Goal: Task Accomplishment & Management: Use online tool/utility

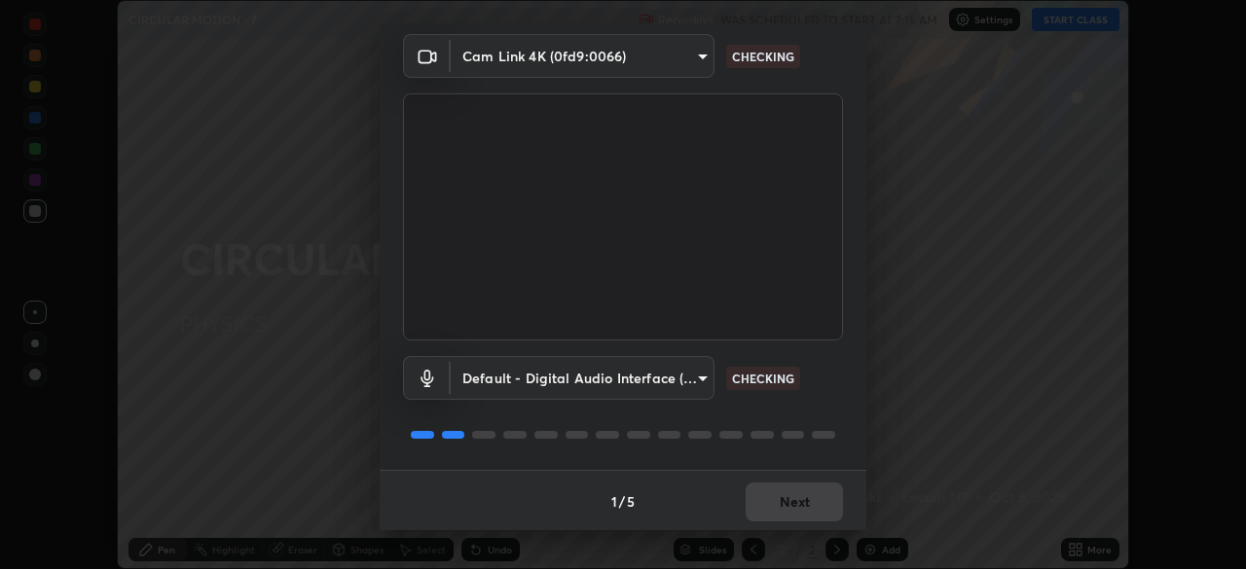
scroll to position [69, 0]
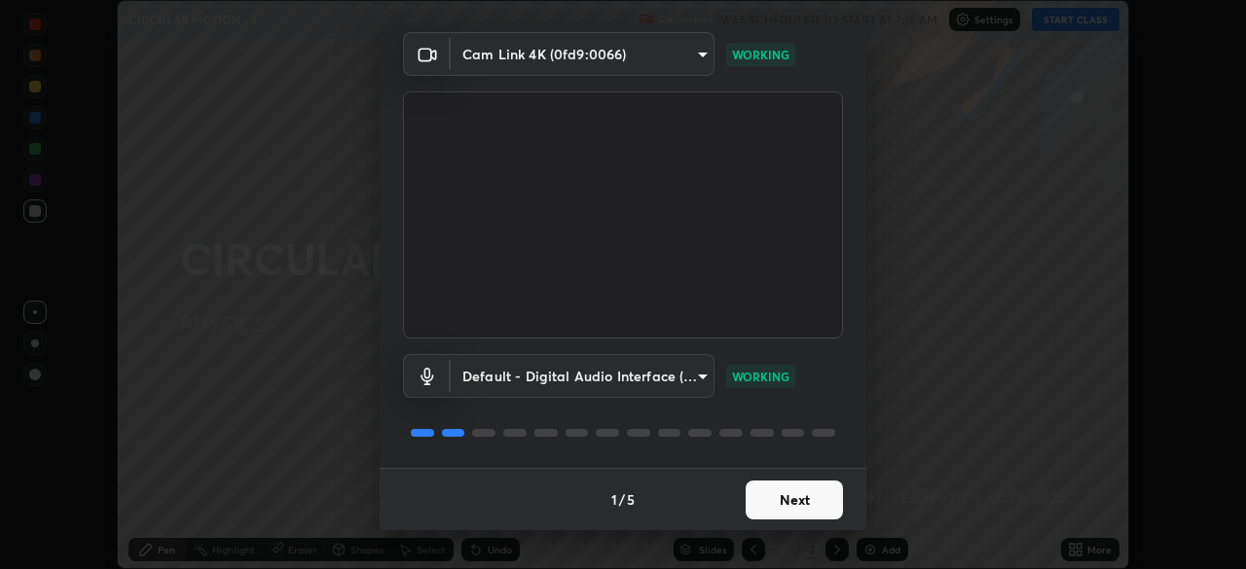
click at [760, 499] on button "Next" at bounding box center [793, 500] width 97 height 39
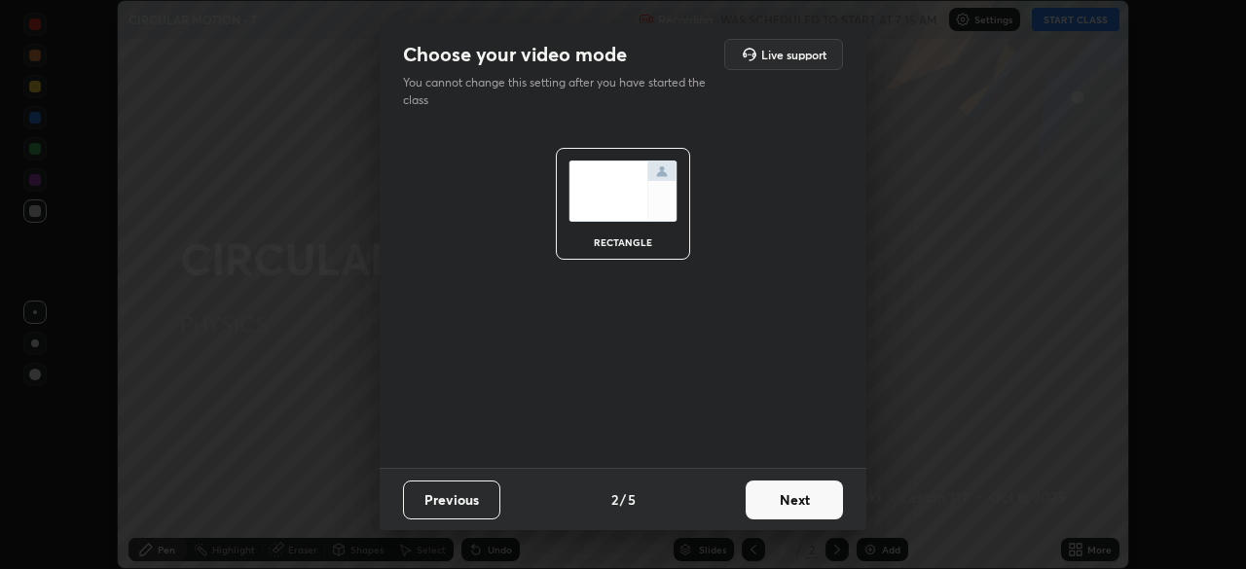
click at [761, 498] on button "Next" at bounding box center [793, 500] width 97 height 39
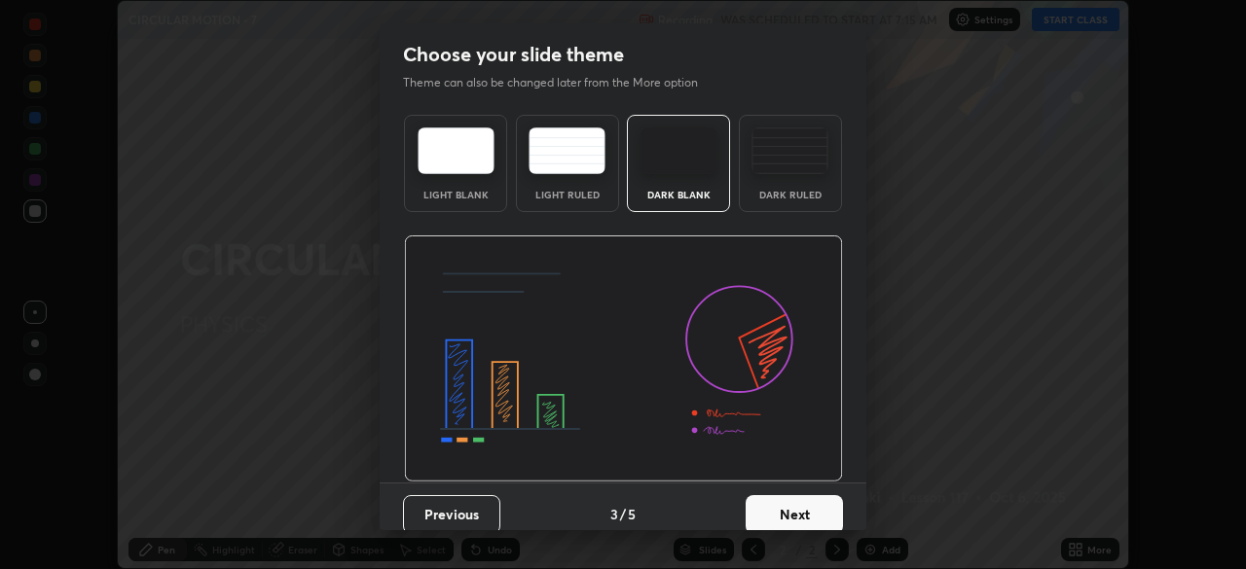
click at [764, 512] on button "Next" at bounding box center [793, 514] width 97 height 39
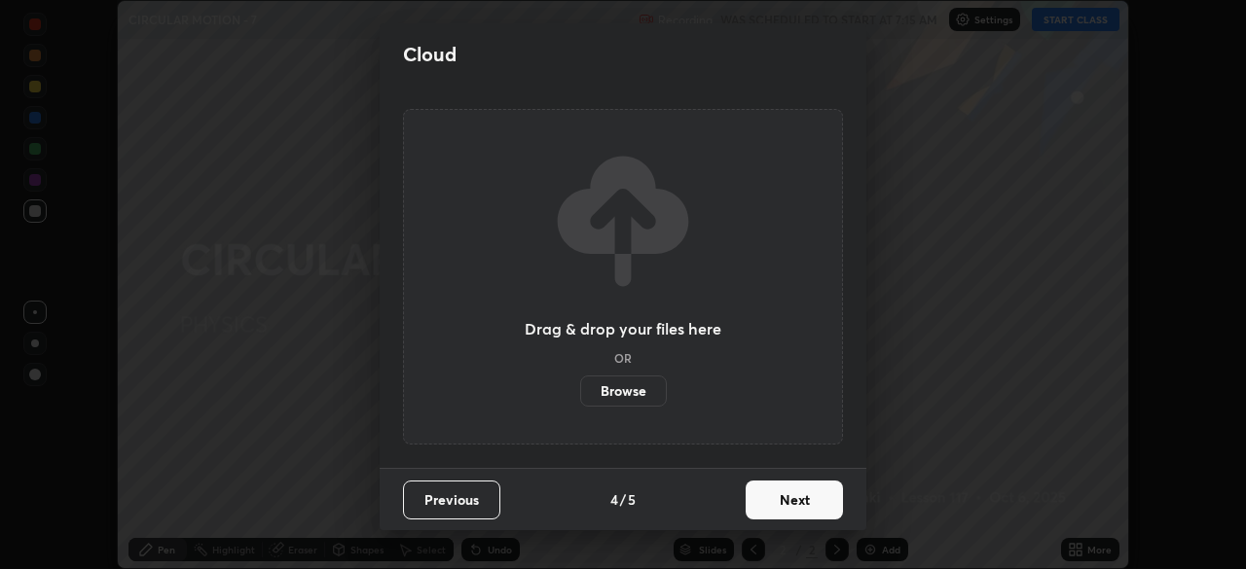
click at [756, 502] on button "Next" at bounding box center [793, 500] width 97 height 39
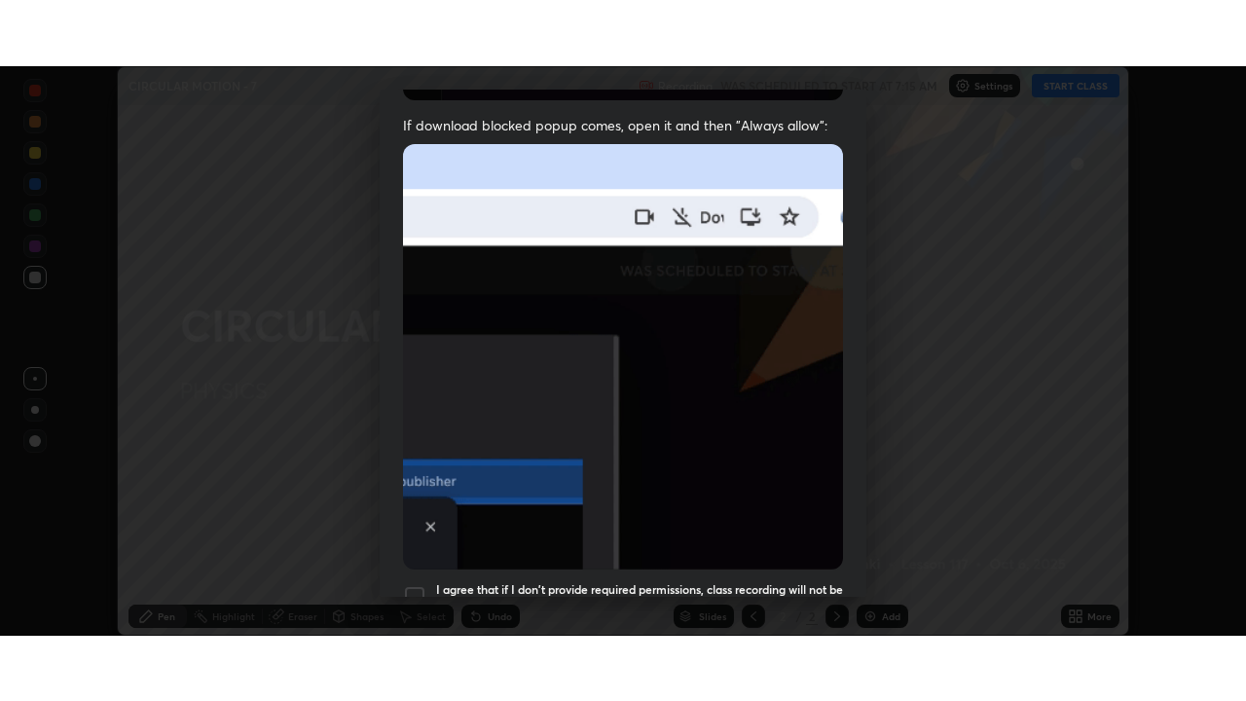
scroll to position [466, 0]
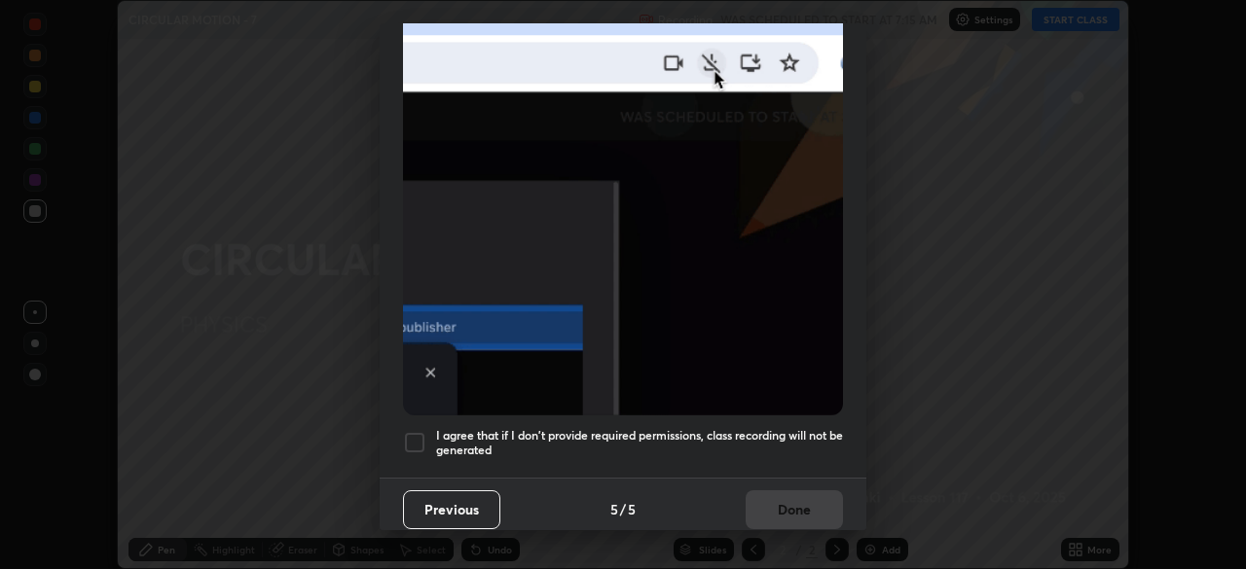
click at [555, 430] on h5 "I agree that if I don't provide required permissions, class recording will not …" at bounding box center [639, 443] width 407 height 30
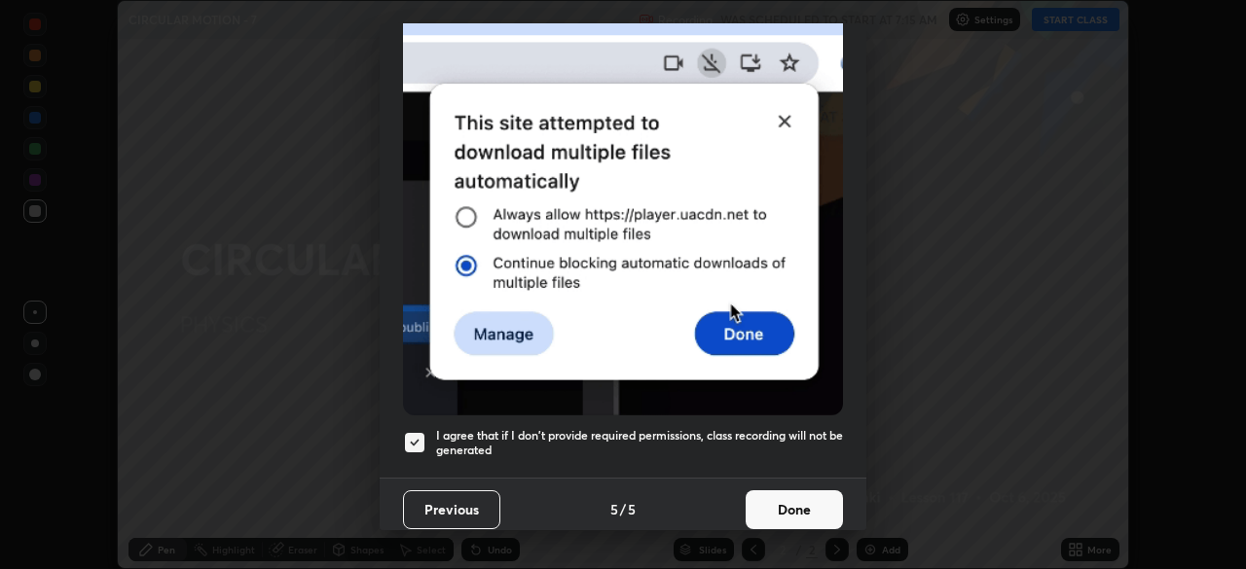
click at [765, 504] on button "Done" at bounding box center [793, 509] width 97 height 39
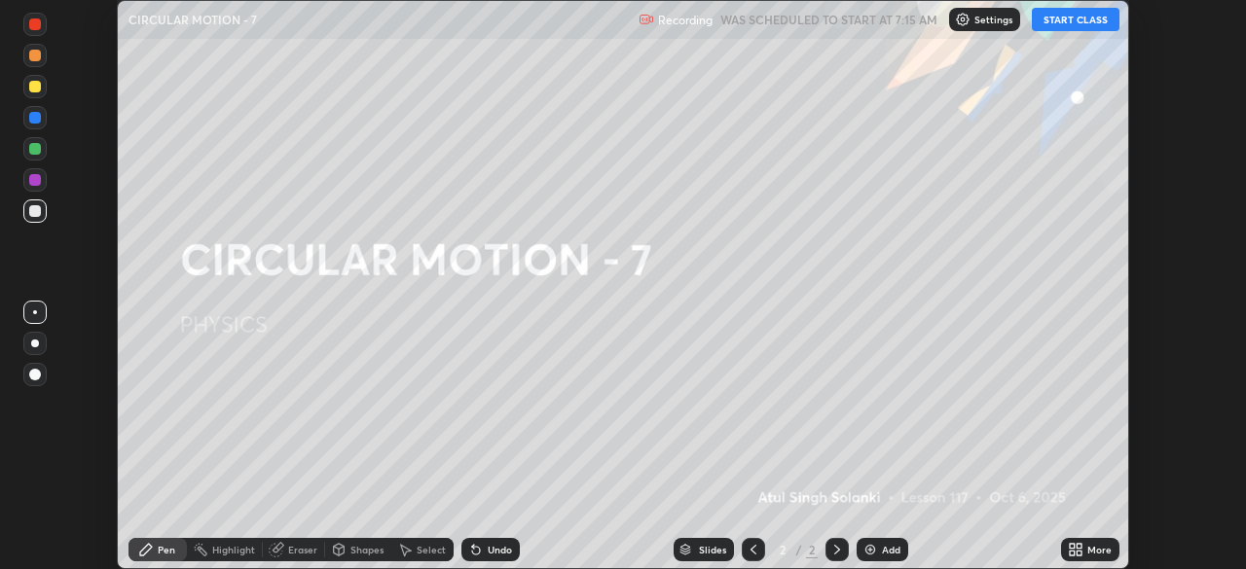
click at [1081, 554] on icon at bounding box center [1078, 553] width 5 height 5
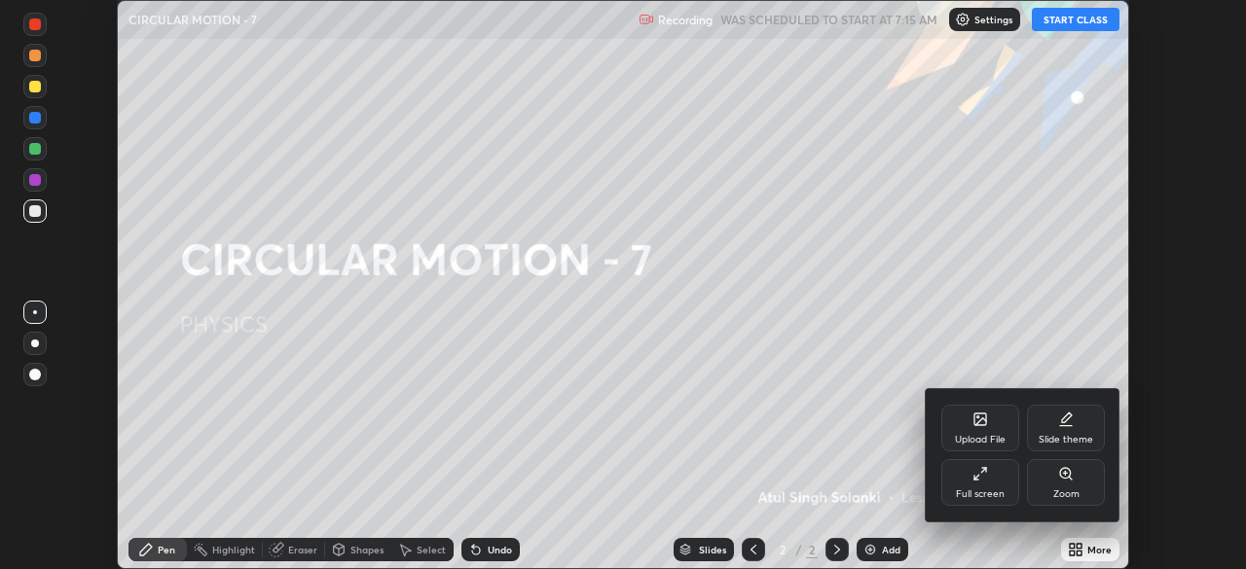
click at [968, 487] on div "Full screen" at bounding box center [980, 482] width 78 height 47
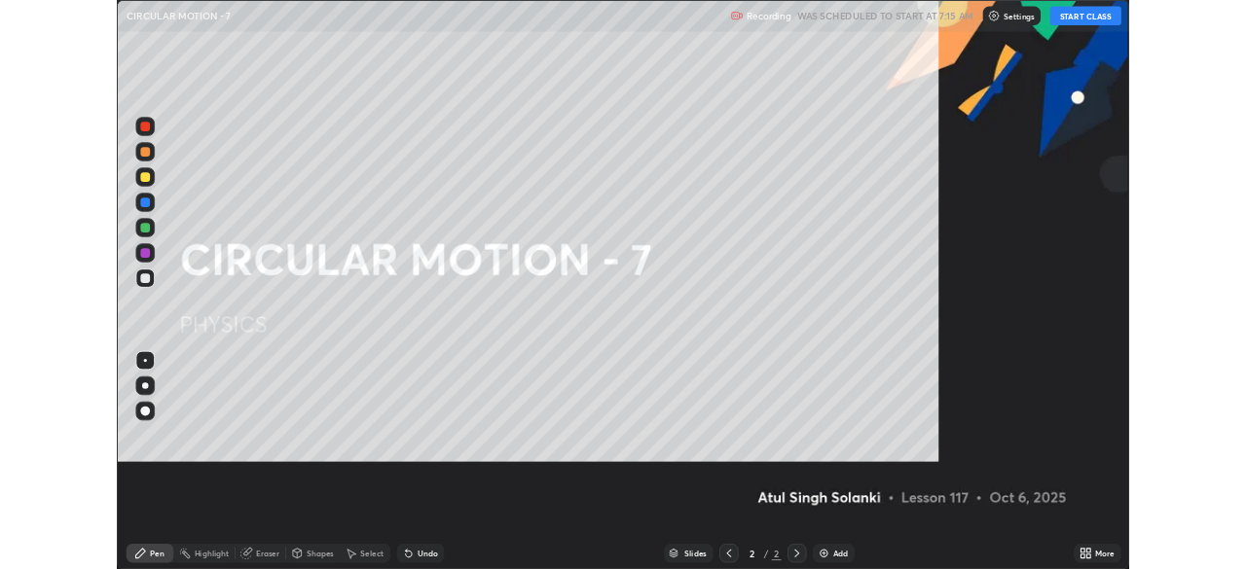
scroll to position [701, 1246]
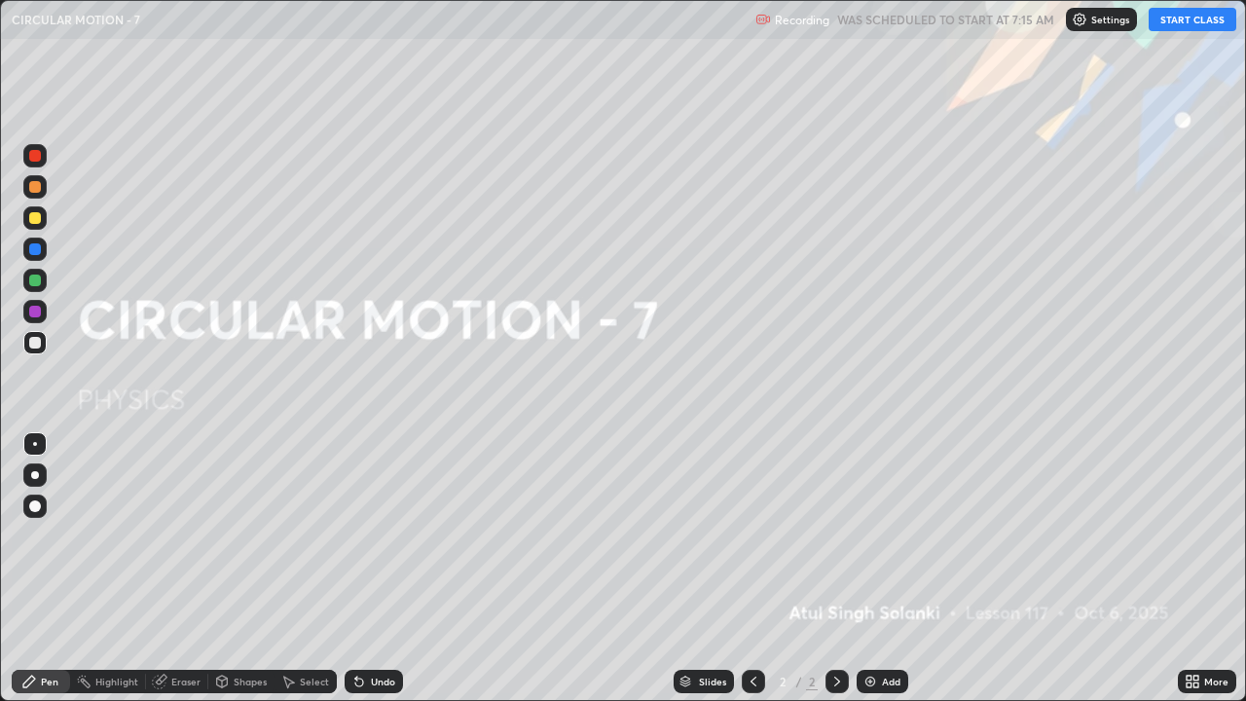
click at [882, 568] on div "Add" at bounding box center [891, 681] width 18 height 10
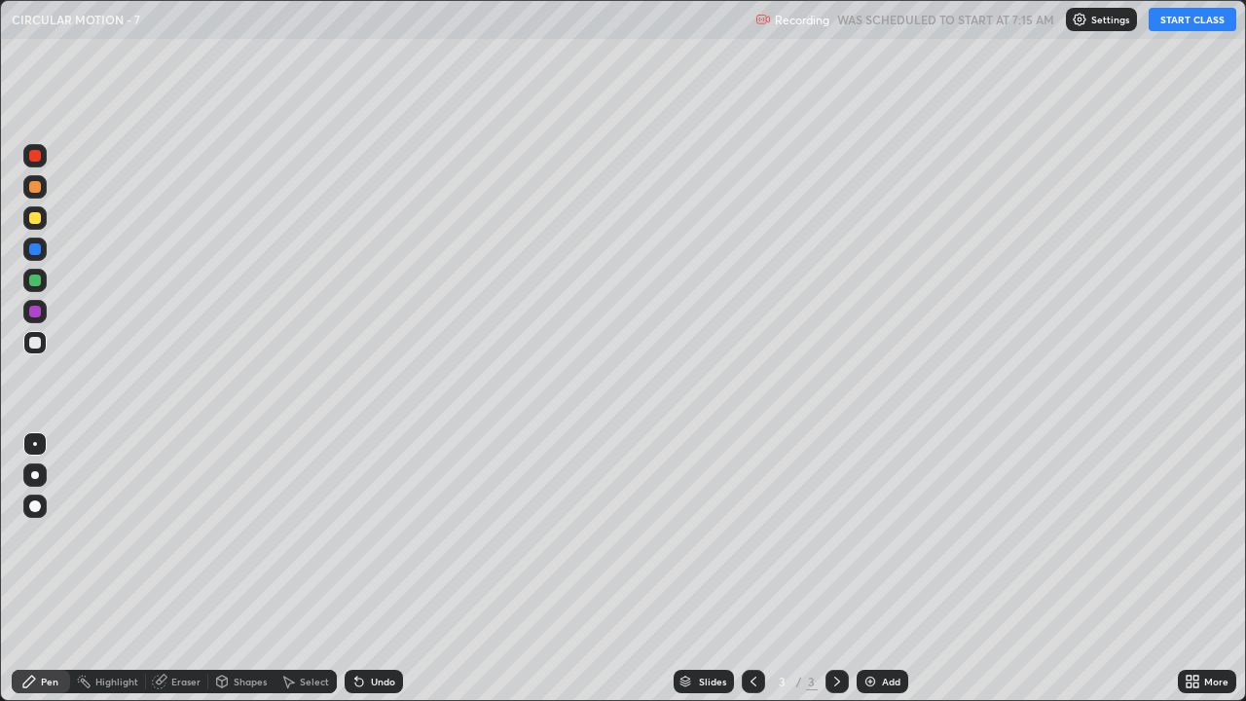
click at [1189, 18] on button "START CLASS" at bounding box center [1192, 19] width 88 height 23
click at [51, 568] on div "Pen" at bounding box center [50, 681] width 18 height 10
click at [36, 506] on div at bounding box center [35, 506] width 12 height 12
click at [876, 568] on div "Add" at bounding box center [882, 680] width 52 height 23
click at [43, 281] on div at bounding box center [34, 280] width 23 height 23
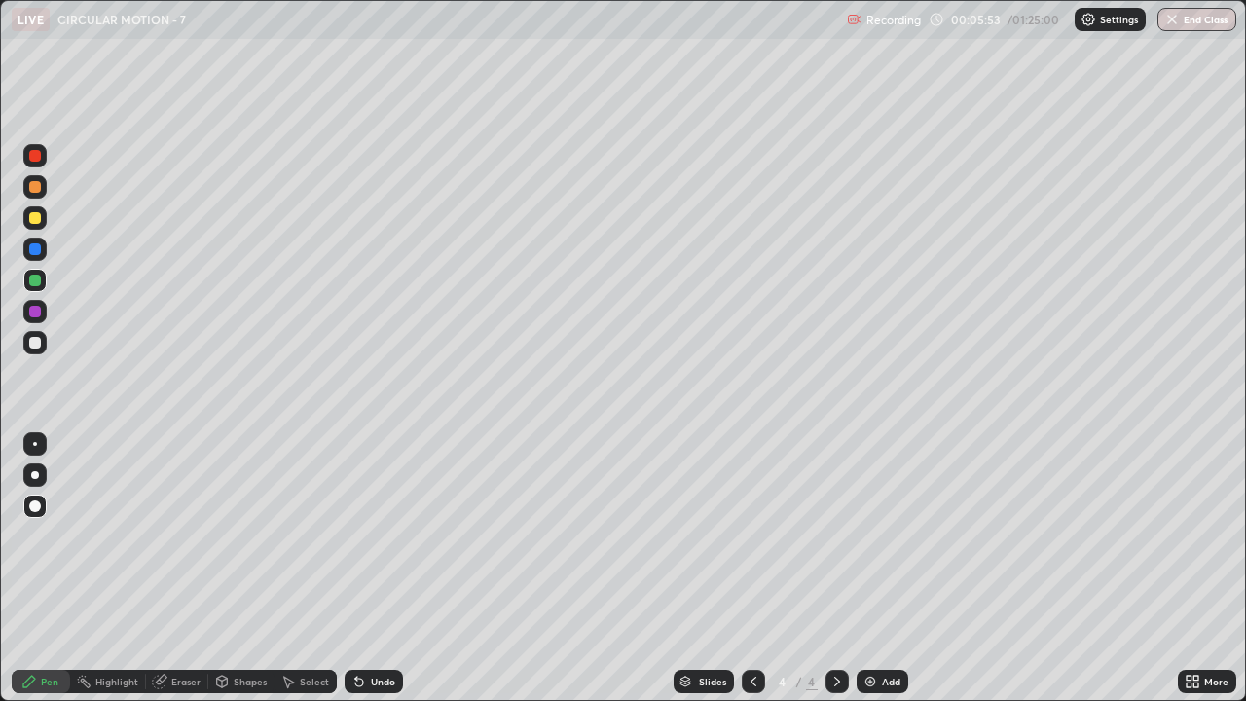
click at [42, 343] on div at bounding box center [34, 342] width 23 height 23
click at [36, 311] on div at bounding box center [35, 312] width 12 height 12
click at [39, 285] on div at bounding box center [35, 280] width 12 height 12
click at [36, 280] on div at bounding box center [35, 280] width 12 height 12
click at [40, 158] on div at bounding box center [35, 156] width 12 height 12
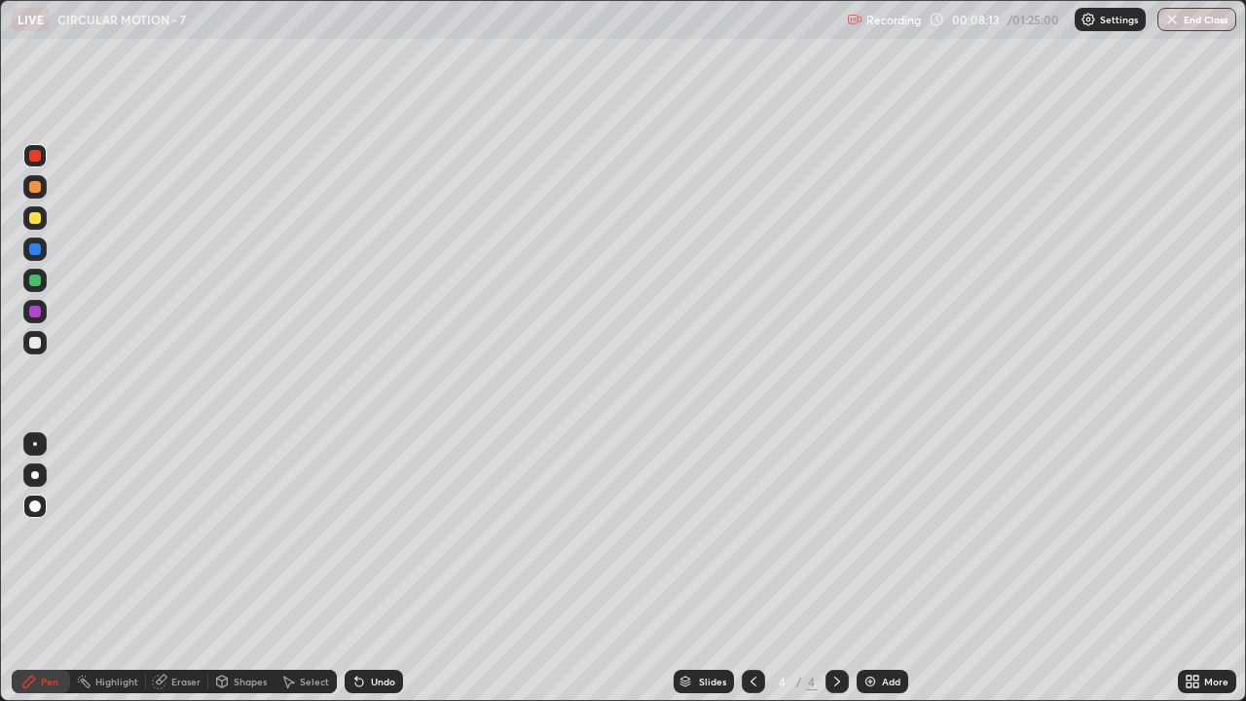
click at [42, 281] on div at bounding box center [34, 280] width 23 height 23
click at [43, 279] on div at bounding box center [34, 280] width 23 height 23
click at [174, 568] on div "Eraser" at bounding box center [185, 681] width 29 height 10
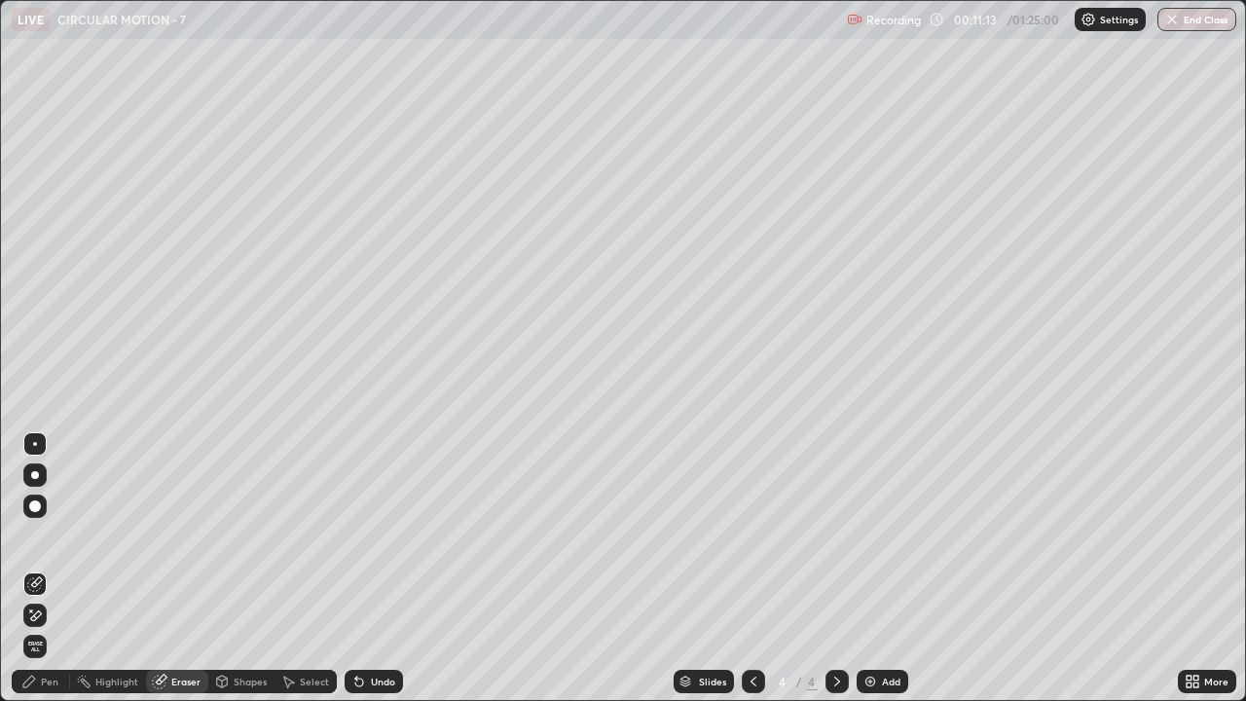
click at [50, 568] on div "Pen" at bounding box center [50, 681] width 18 height 10
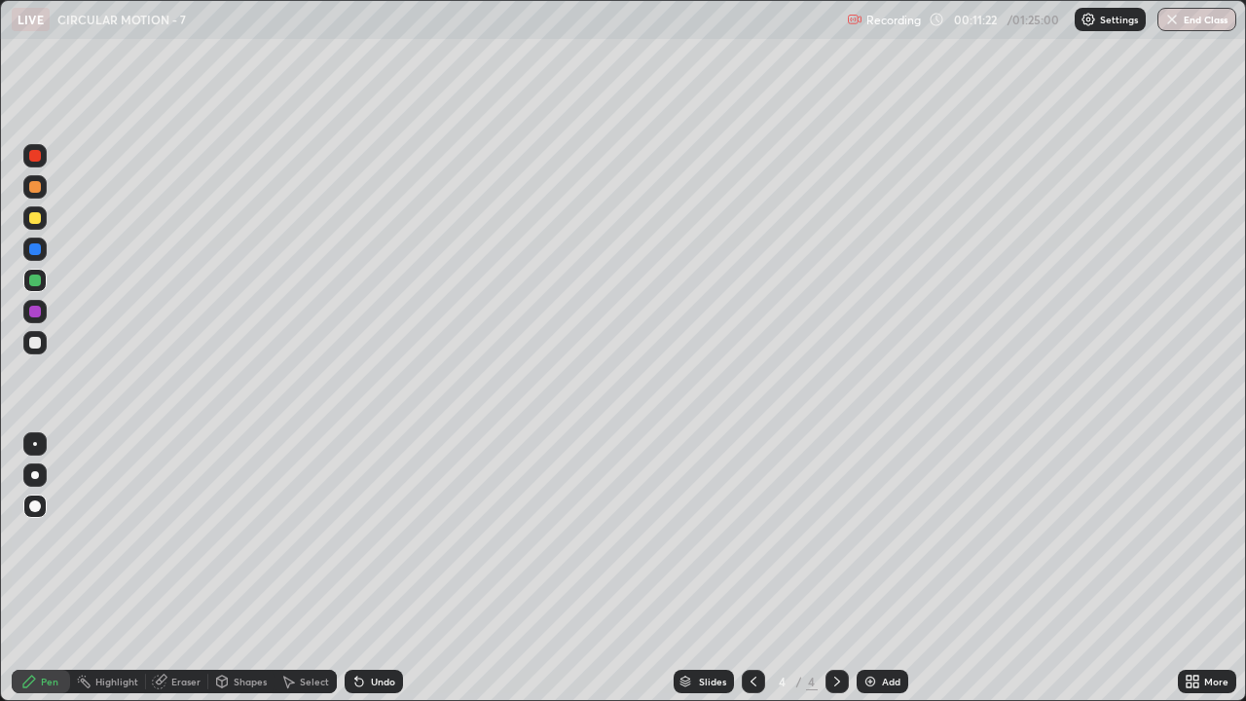
click at [36, 156] on div at bounding box center [35, 156] width 12 height 12
click at [36, 280] on div at bounding box center [35, 280] width 12 height 12
click at [40, 159] on div at bounding box center [35, 156] width 12 height 12
click at [44, 344] on div at bounding box center [34, 342] width 23 height 23
click at [881, 568] on div "Add" at bounding box center [882, 680] width 52 height 23
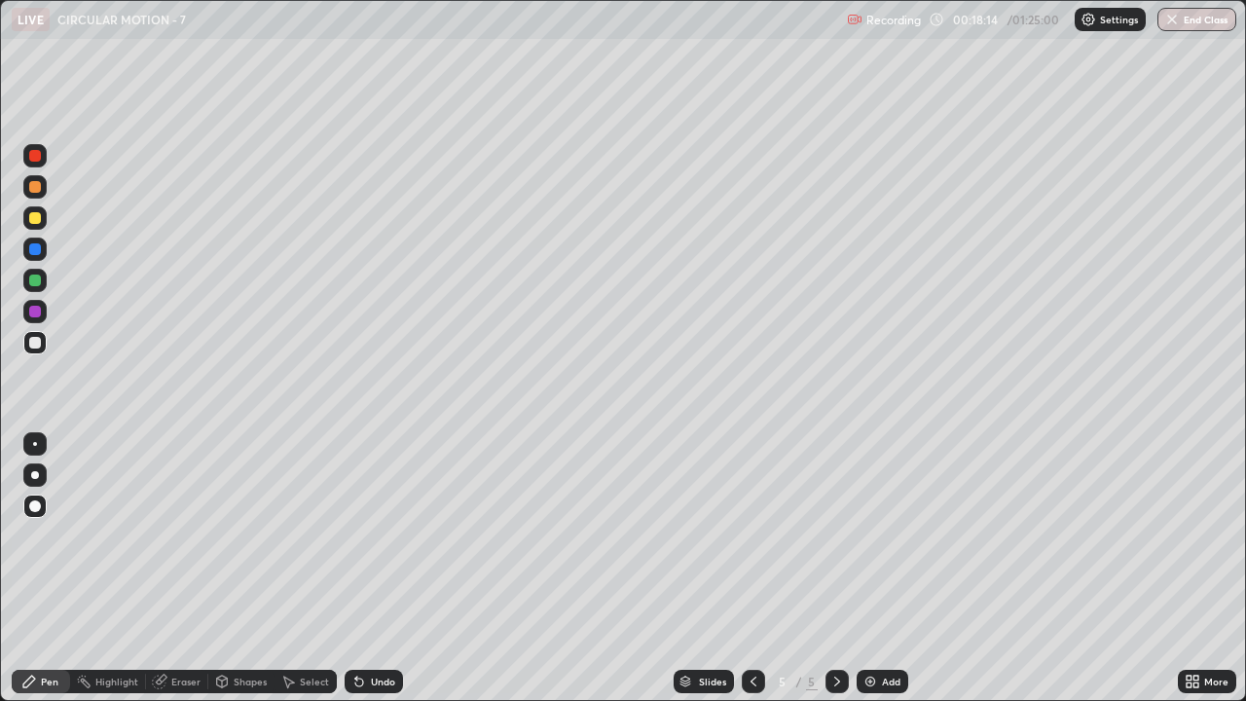
click at [39, 280] on div at bounding box center [35, 280] width 12 height 12
click at [305, 568] on div "Select" at bounding box center [314, 681] width 29 height 10
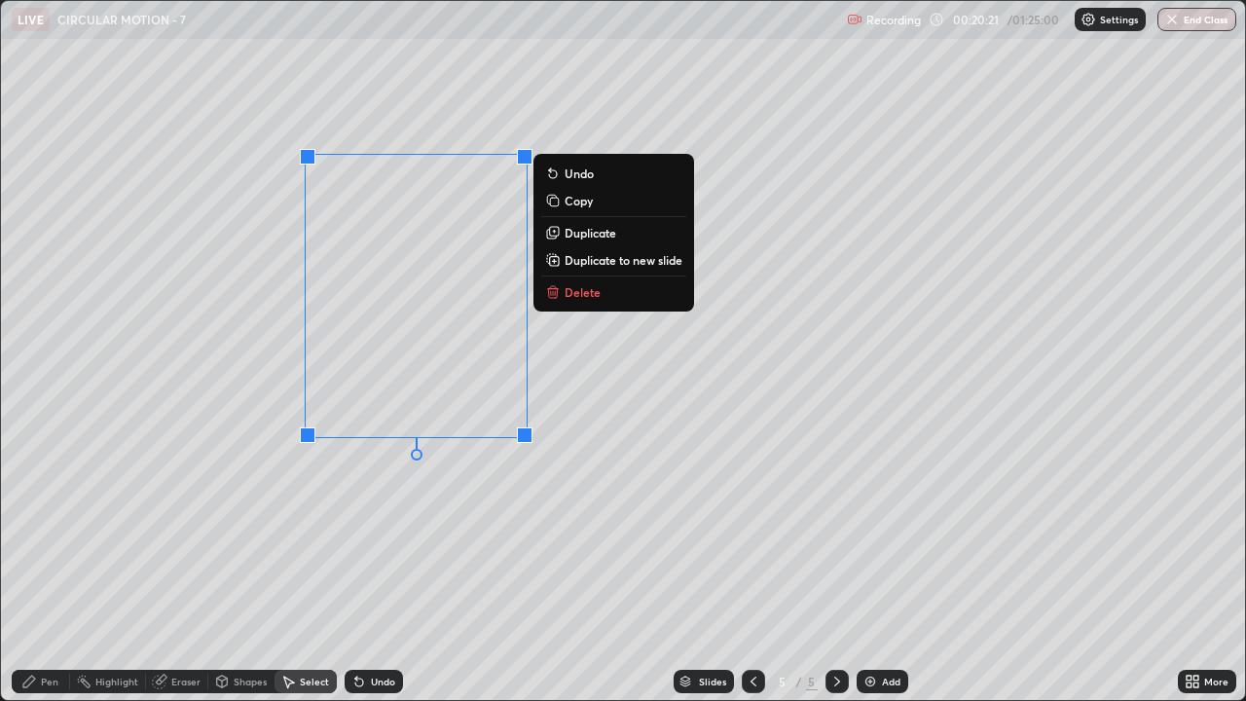
click at [606, 292] on button "Delete" at bounding box center [613, 291] width 145 height 23
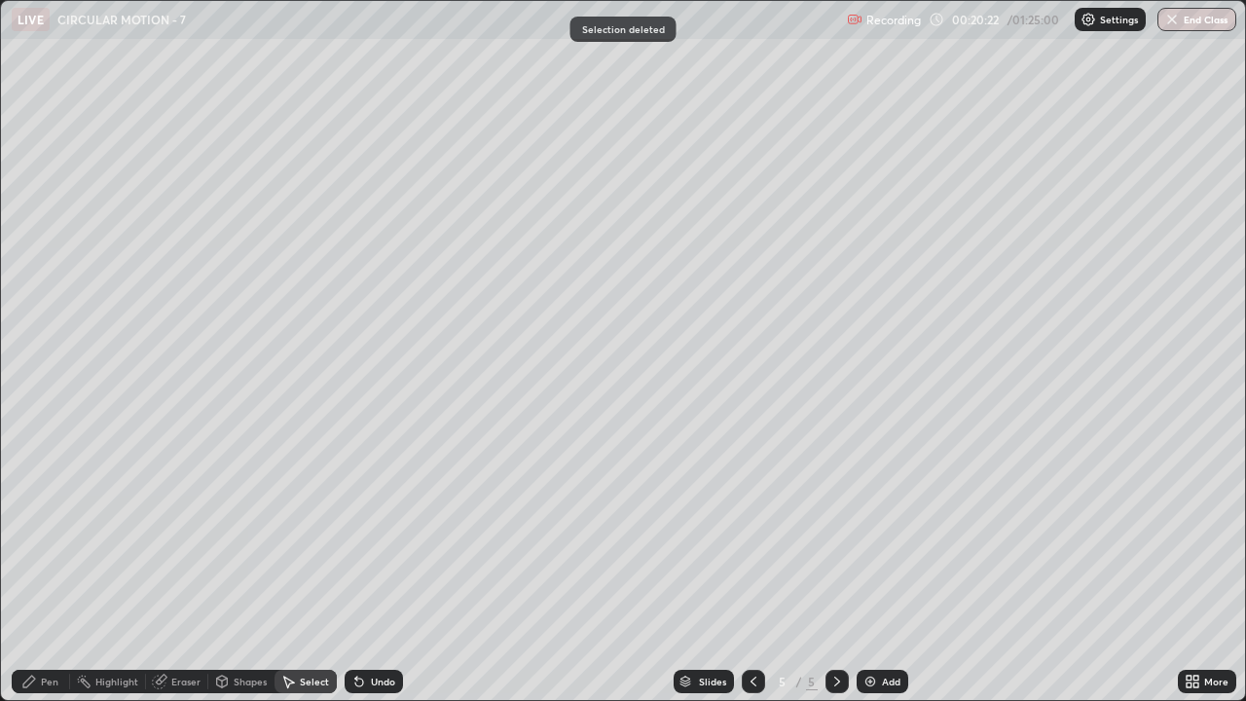
click at [47, 568] on div "Pen" at bounding box center [50, 681] width 18 height 10
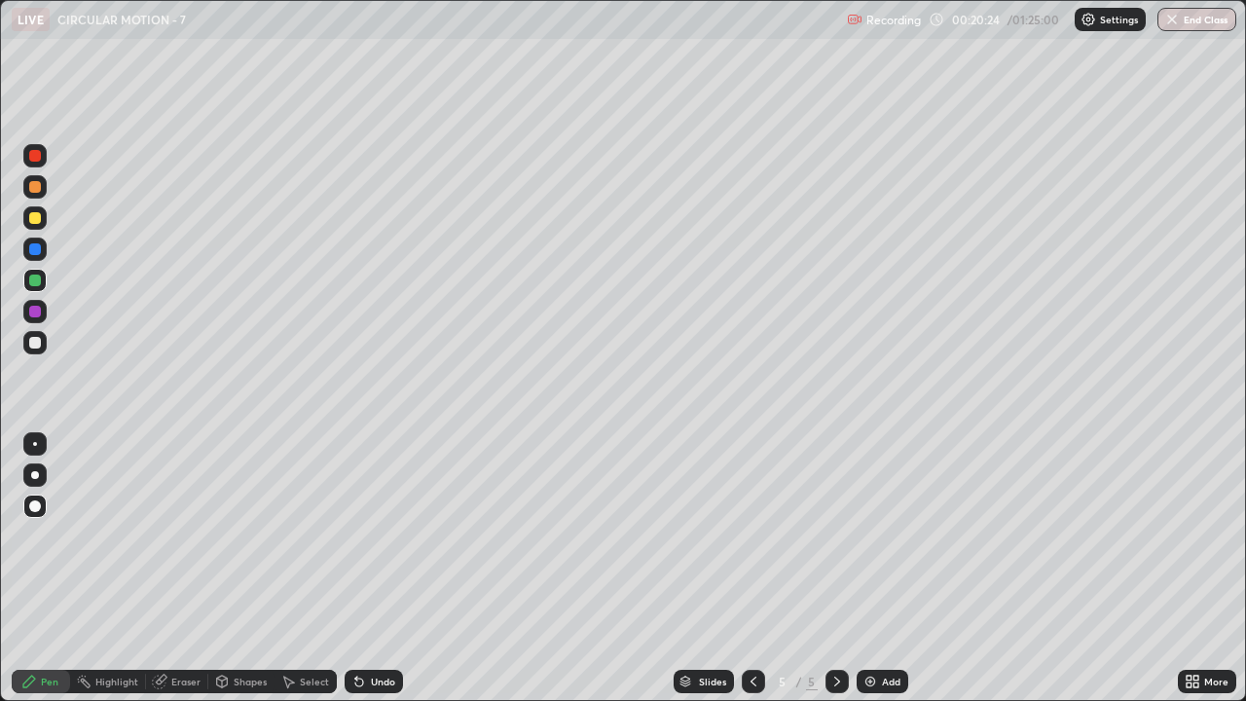
click at [35, 343] on div at bounding box center [35, 343] width 12 height 12
click at [39, 283] on div at bounding box center [35, 280] width 12 height 12
click at [40, 343] on div at bounding box center [35, 343] width 12 height 12
click at [38, 158] on div at bounding box center [35, 156] width 12 height 12
click at [37, 218] on div at bounding box center [35, 218] width 12 height 12
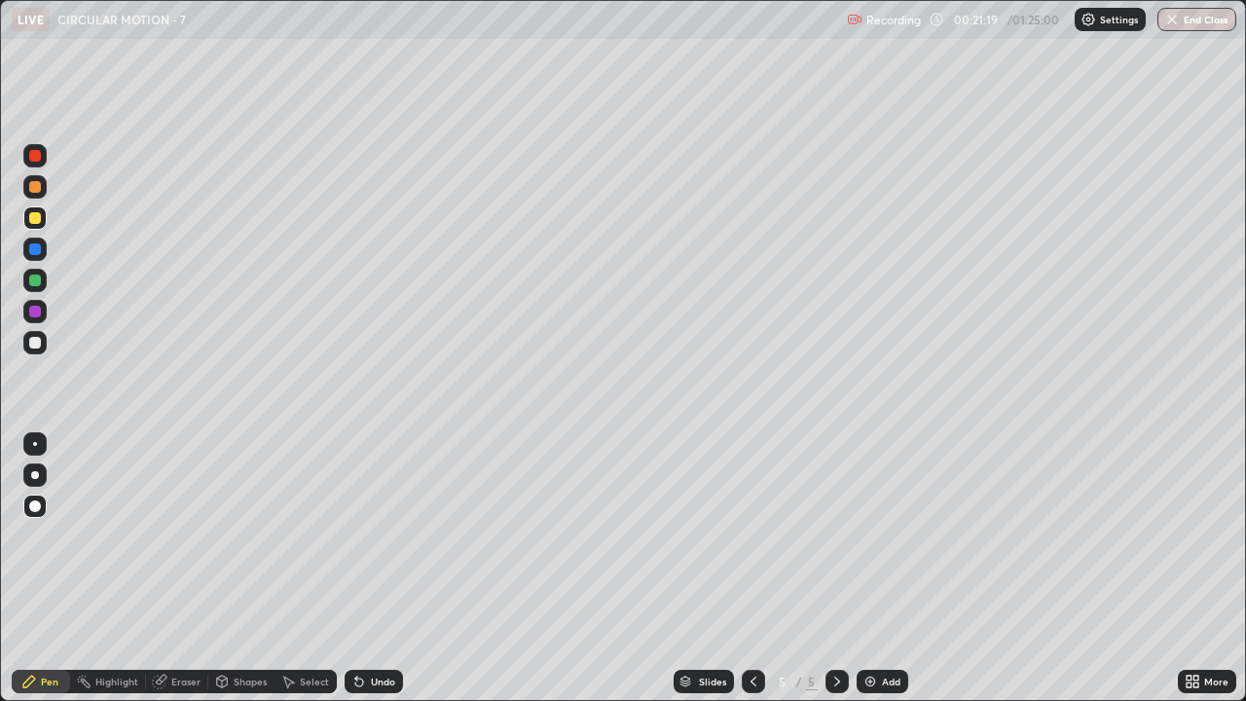
click at [40, 188] on div at bounding box center [35, 187] width 12 height 12
click at [40, 346] on div at bounding box center [34, 342] width 23 height 23
click at [43, 283] on div at bounding box center [34, 280] width 23 height 23
click at [181, 568] on div "Eraser" at bounding box center [185, 681] width 29 height 10
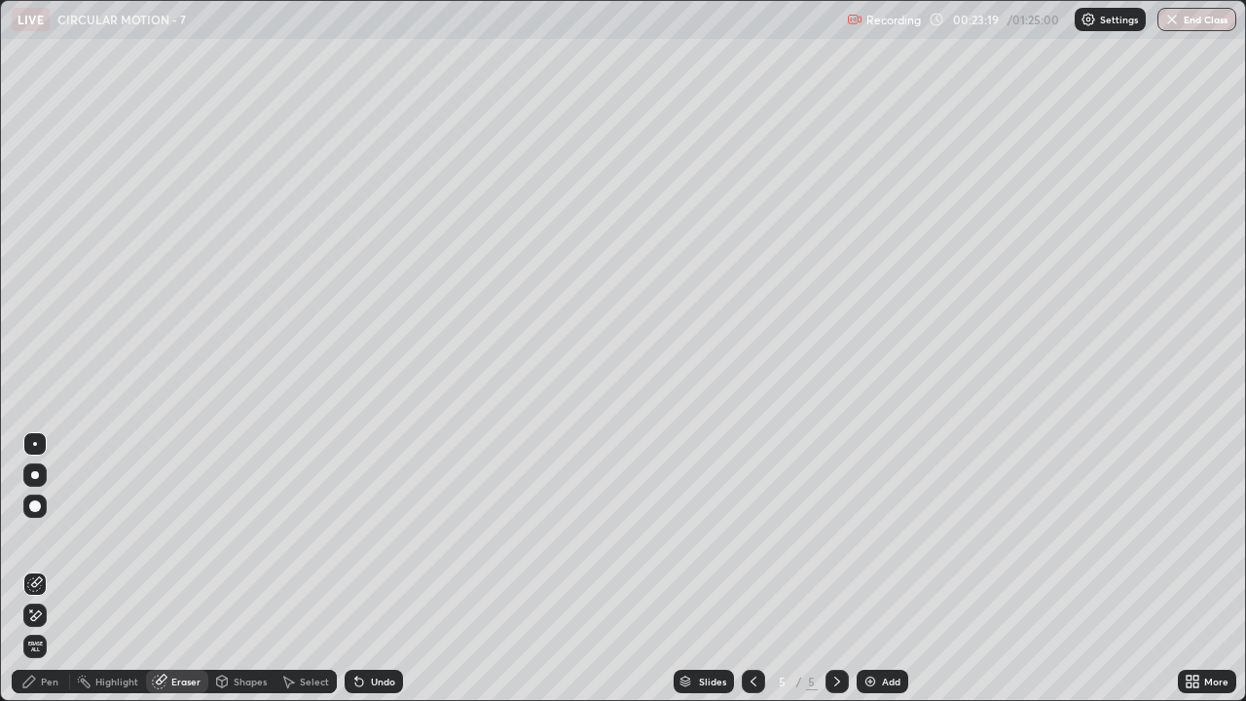
click at [44, 568] on div "Pen" at bounding box center [41, 680] width 58 height 23
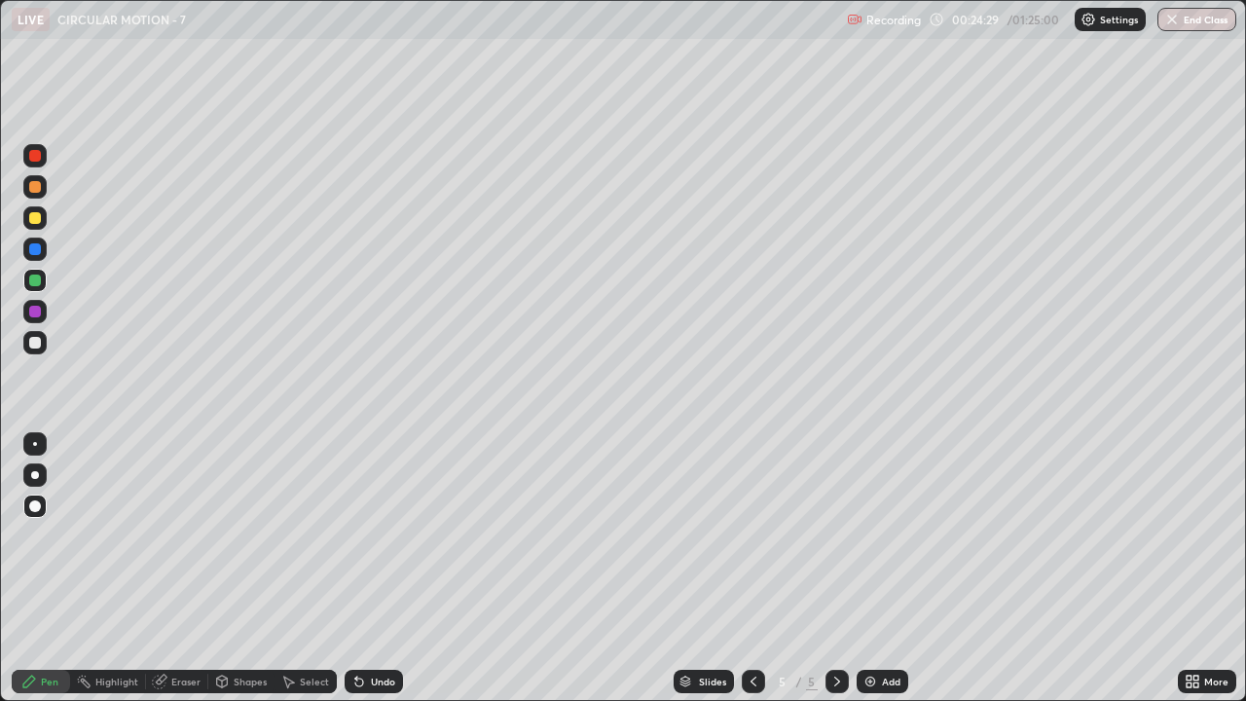
click at [190, 568] on div "Eraser" at bounding box center [185, 681] width 29 height 10
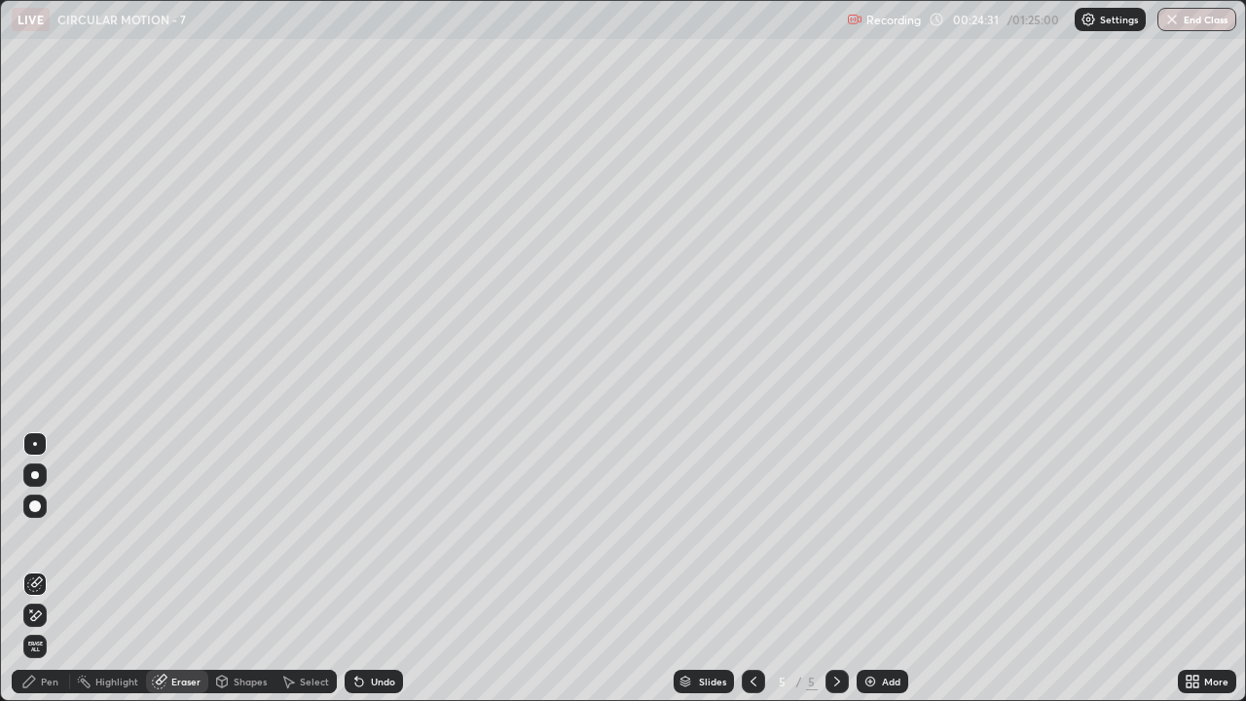
click at [320, 568] on div "Select" at bounding box center [314, 681] width 29 height 10
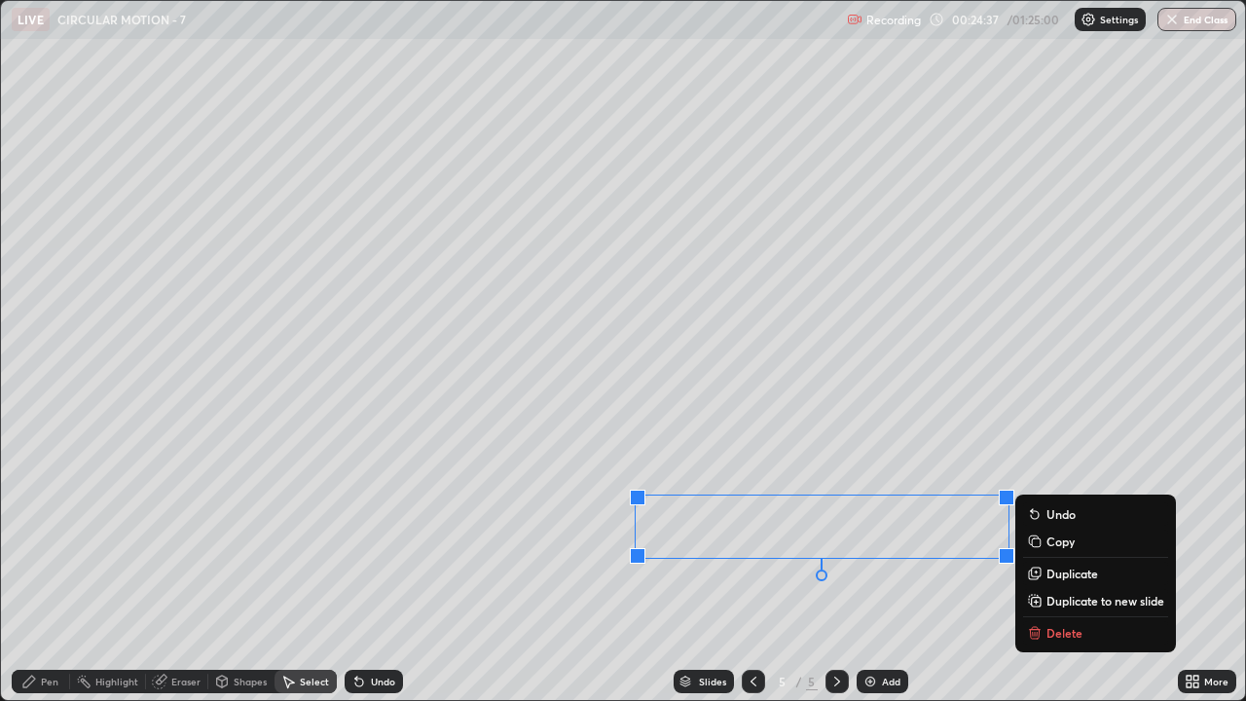
click at [1033, 568] on icon at bounding box center [1033, 628] width 7 height 3
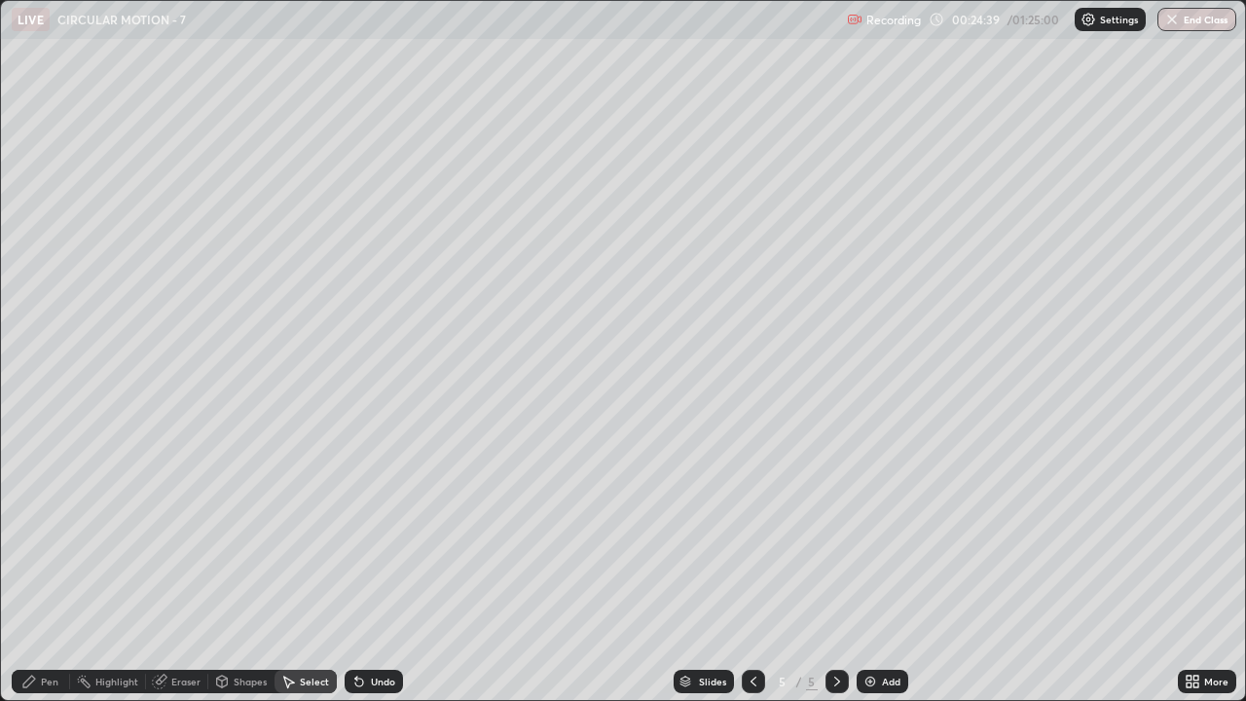
click at [40, 568] on div "Pen" at bounding box center [41, 680] width 58 height 23
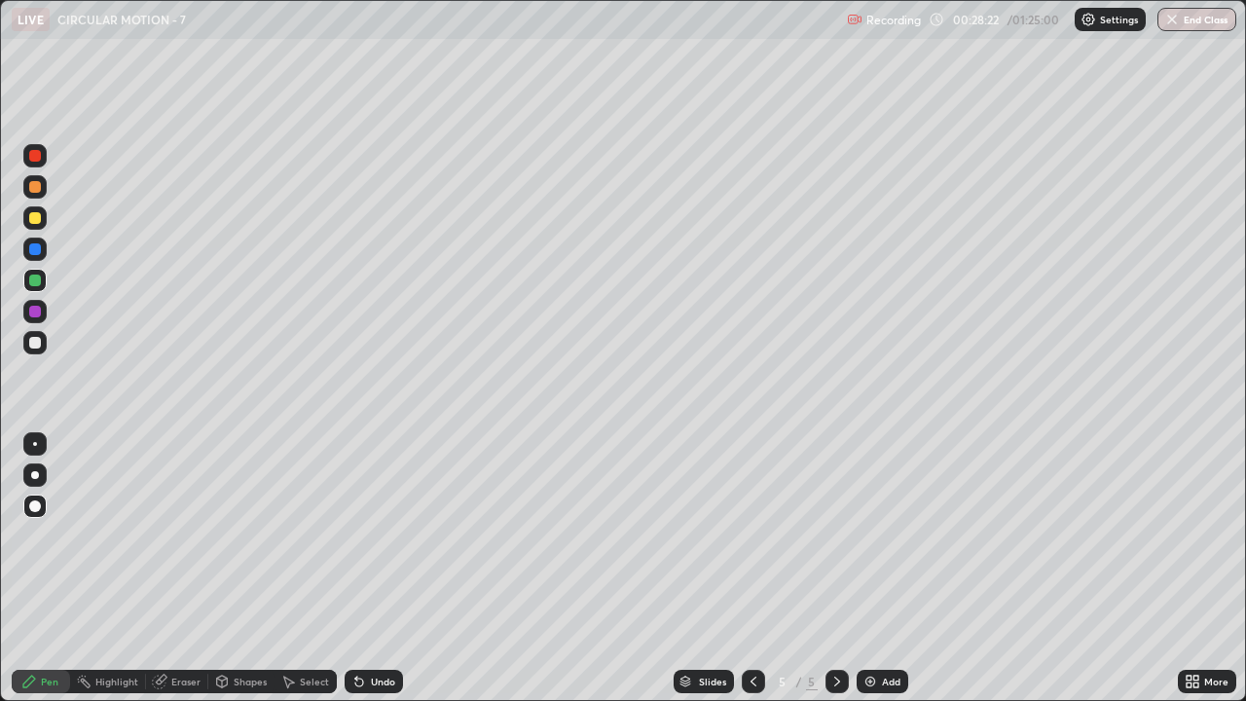
click at [873, 568] on img at bounding box center [870, 681] width 16 height 16
click at [750, 568] on icon at bounding box center [753, 681] width 16 height 16
click at [835, 568] on icon at bounding box center [837, 681] width 16 height 16
click at [36, 343] on div at bounding box center [35, 343] width 12 height 12
click at [873, 568] on img at bounding box center [870, 681] width 16 height 16
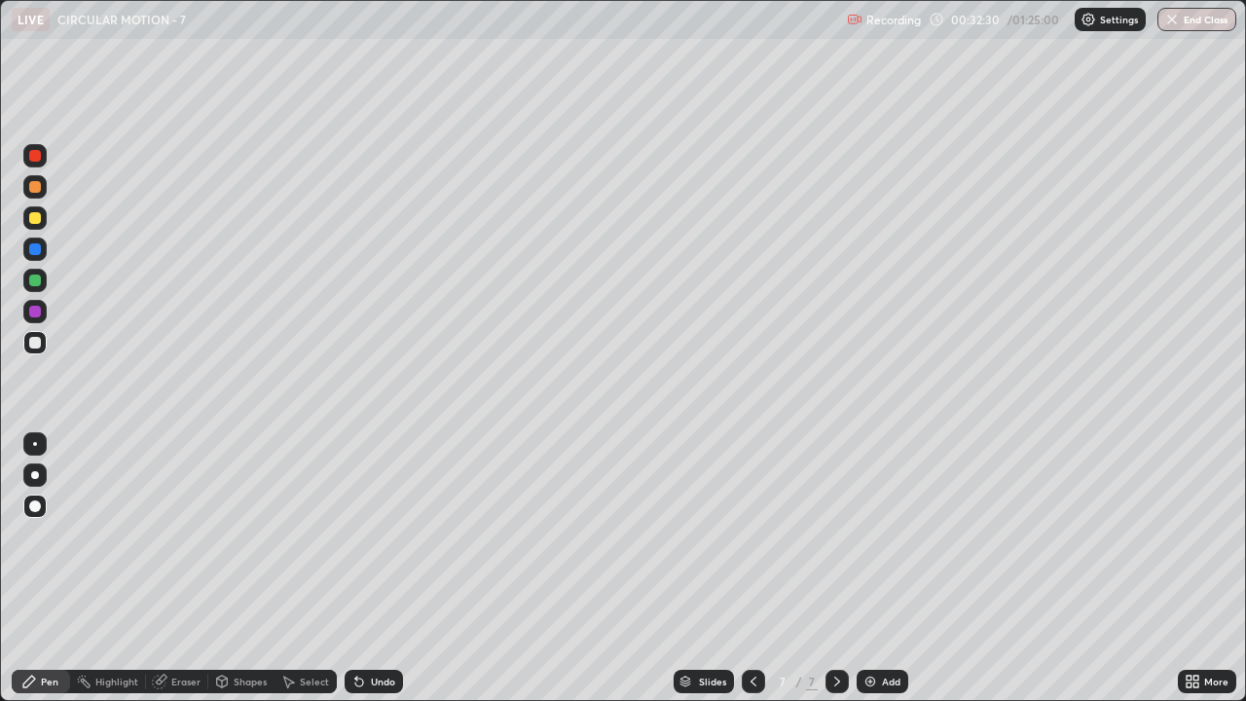
click at [43, 156] on div at bounding box center [34, 155] width 23 height 23
click at [43, 344] on div at bounding box center [34, 342] width 23 height 23
click at [37, 278] on div at bounding box center [35, 280] width 12 height 12
click at [37, 251] on div at bounding box center [35, 249] width 12 height 12
click at [40, 342] on div at bounding box center [35, 343] width 12 height 12
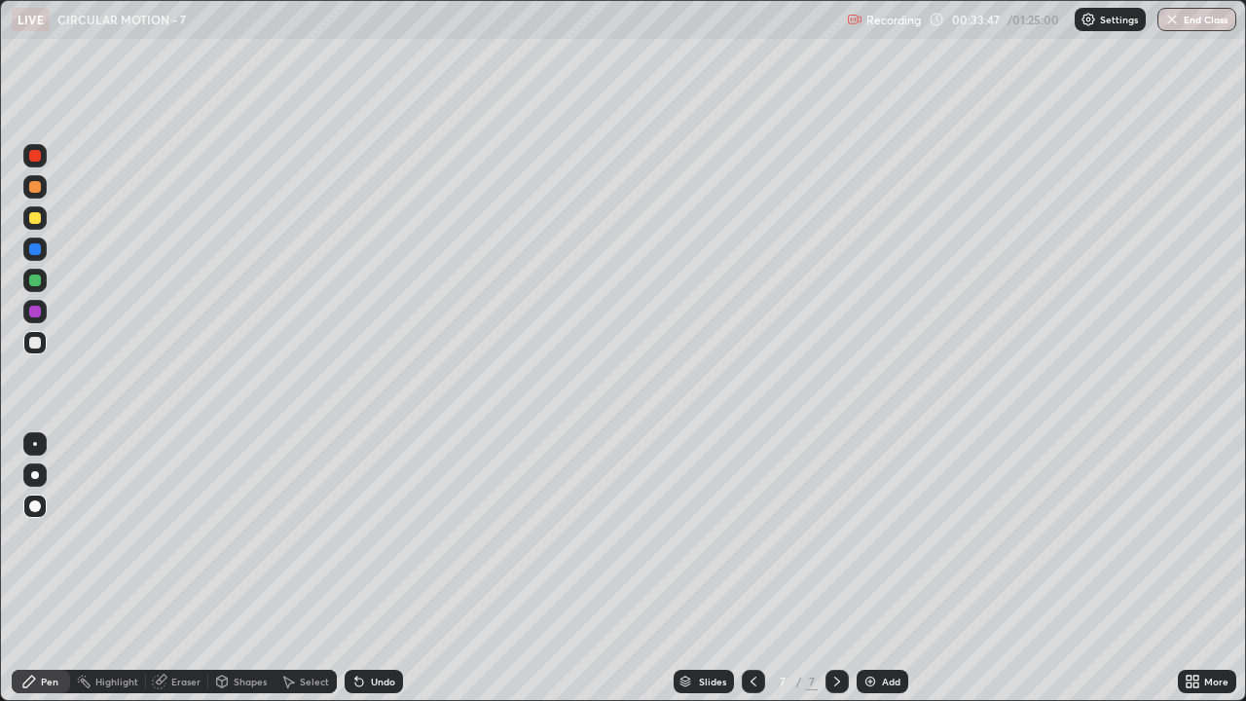
click at [36, 156] on div at bounding box center [35, 156] width 12 height 12
click at [37, 310] on div at bounding box center [35, 312] width 12 height 12
click at [43, 153] on div at bounding box center [34, 155] width 23 height 23
click at [191, 568] on div "Eraser" at bounding box center [185, 681] width 29 height 10
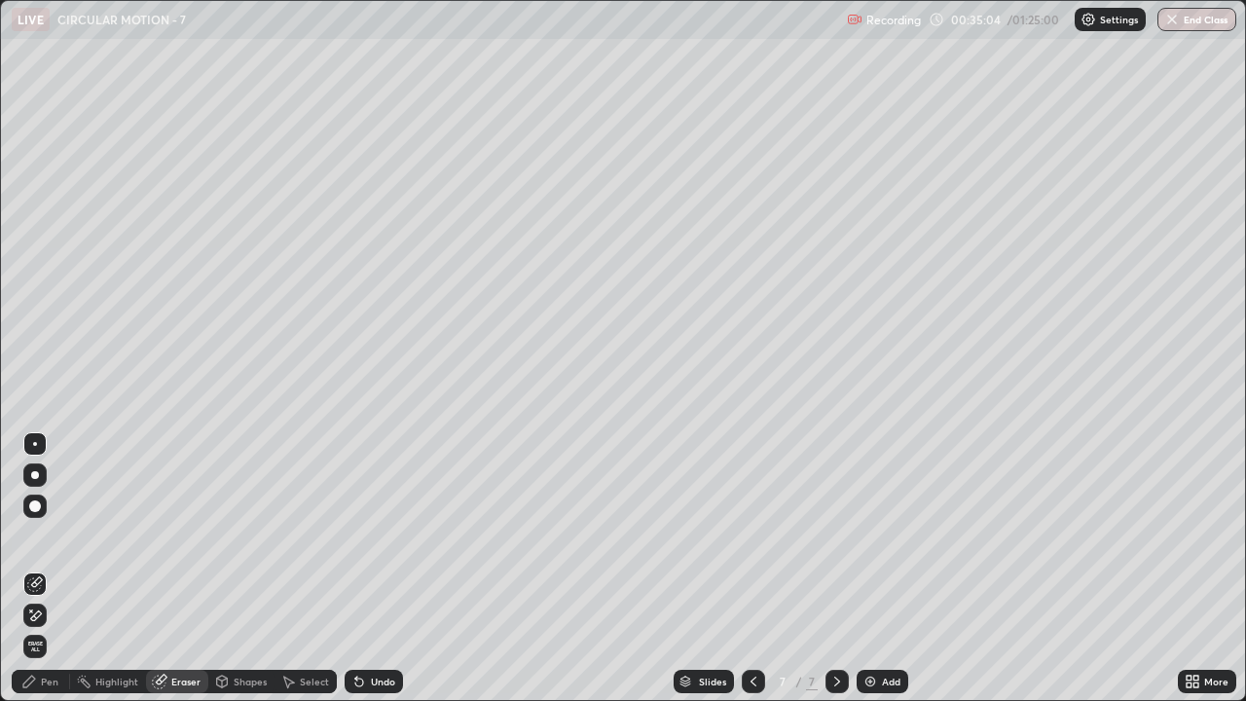
click at [48, 568] on div "Pen" at bounding box center [50, 681] width 18 height 10
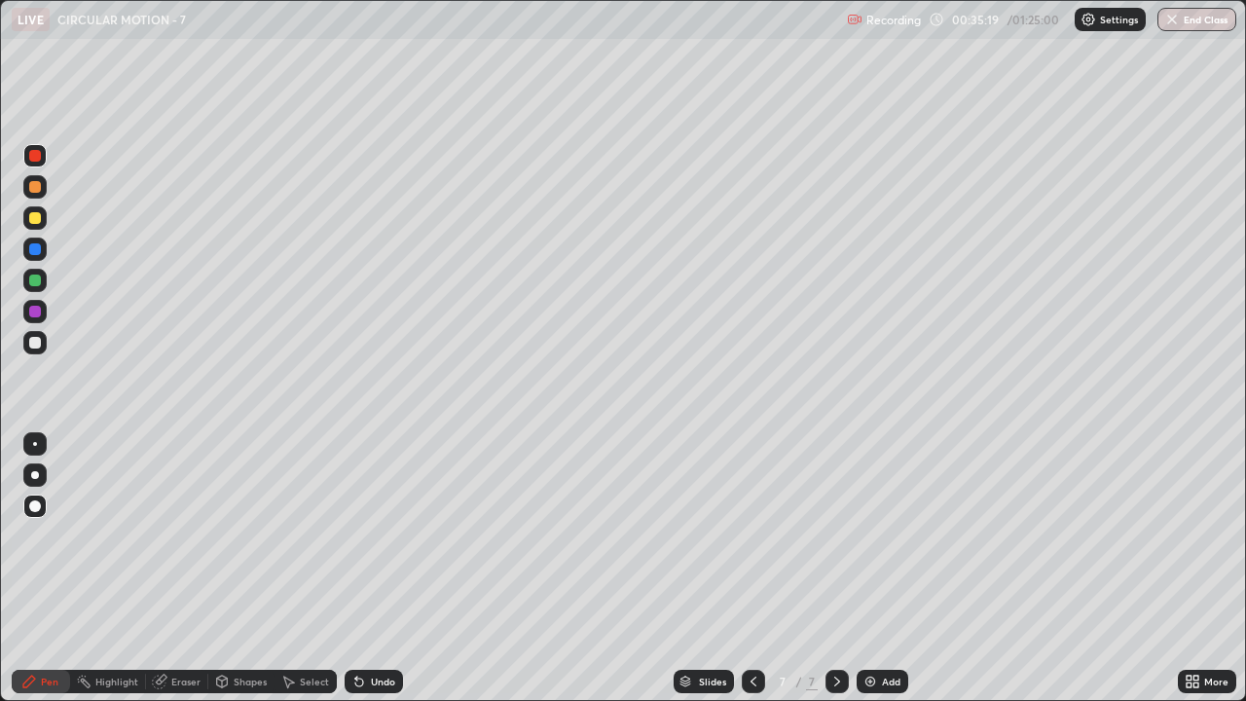
click at [36, 343] on div at bounding box center [35, 343] width 12 height 12
click at [39, 283] on div at bounding box center [35, 280] width 12 height 12
click at [36, 311] on div at bounding box center [35, 312] width 12 height 12
click at [42, 347] on div at bounding box center [34, 342] width 23 height 23
click at [38, 308] on div at bounding box center [35, 312] width 12 height 12
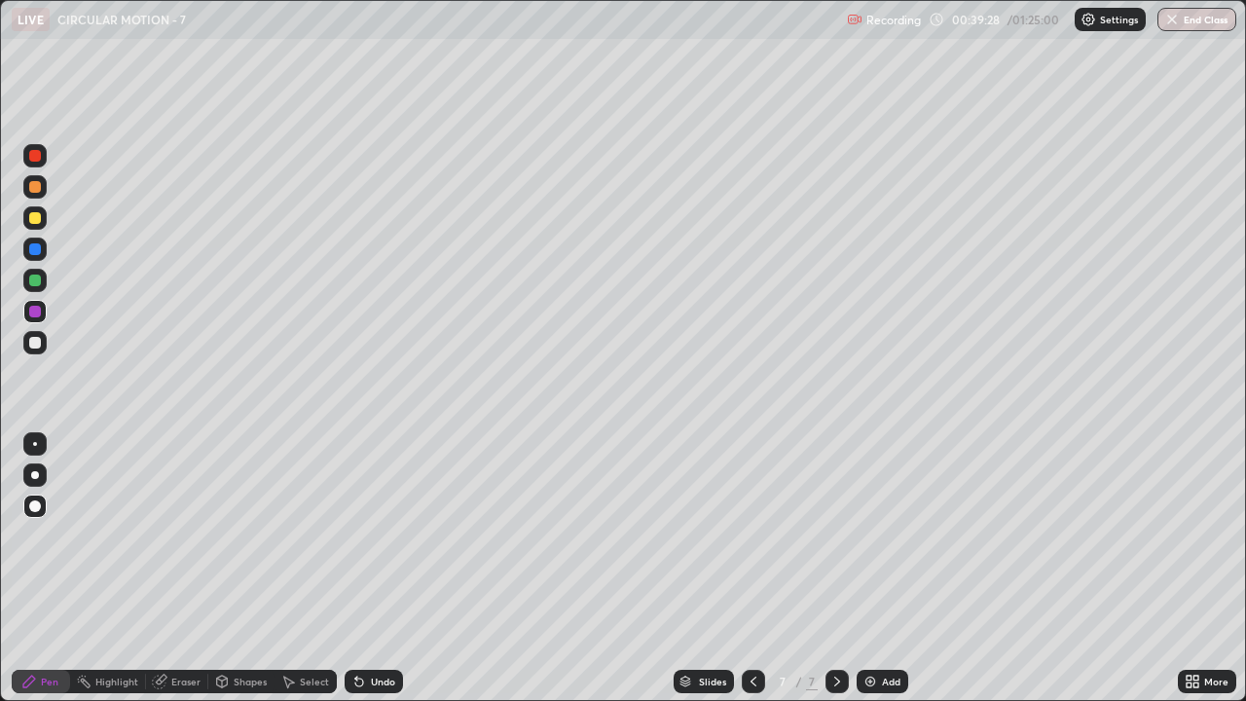
click at [39, 345] on div at bounding box center [35, 343] width 12 height 12
click at [379, 568] on div "Undo" at bounding box center [373, 680] width 58 height 23
click at [891, 568] on div "Add" at bounding box center [891, 681] width 18 height 10
click at [36, 153] on div at bounding box center [35, 156] width 12 height 12
click at [46, 340] on div at bounding box center [34, 342] width 23 height 23
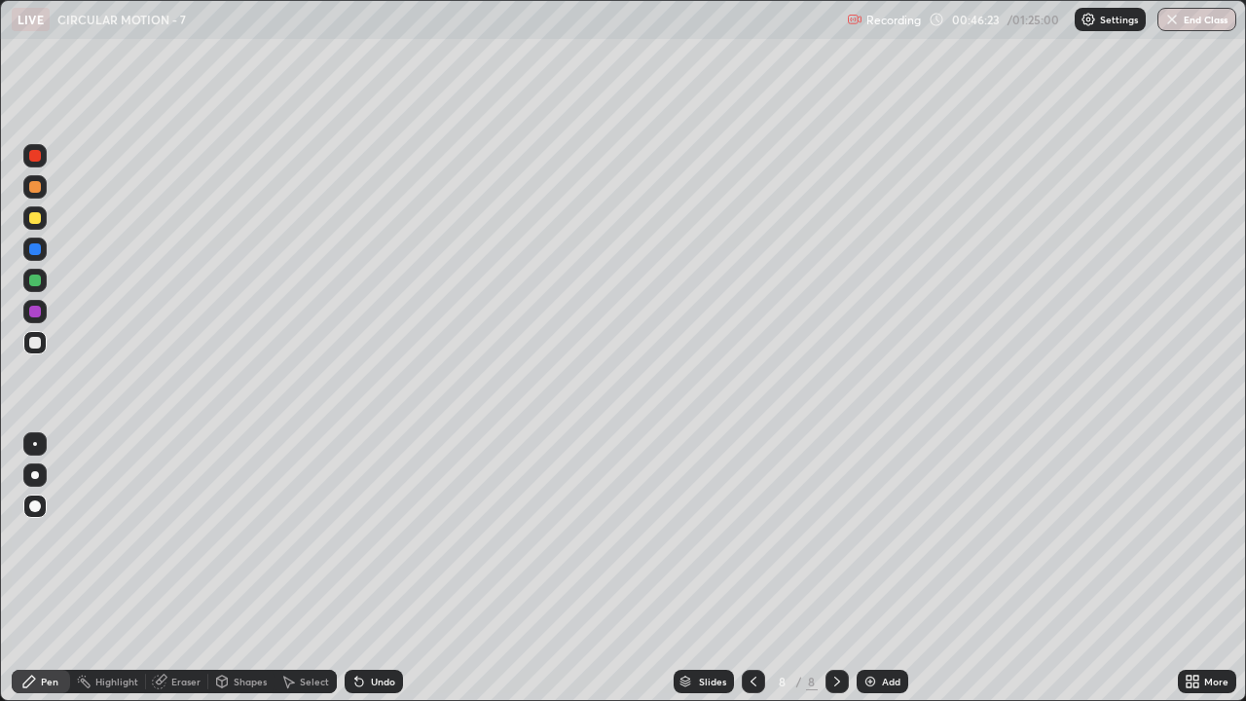
click at [39, 277] on div at bounding box center [35, 280] width 12 height 12
click at [39, 158] on div at bounding box center [35, 156] width 12 height 12
click at [36, 311] on div at bounding box center [35, 312] width 12 height 12
click at [39, 187] on div at bounding box center [35, 187] width 12 height 12
click at [39, 343] on div at bounding box center [35, 343] width 12 height 12
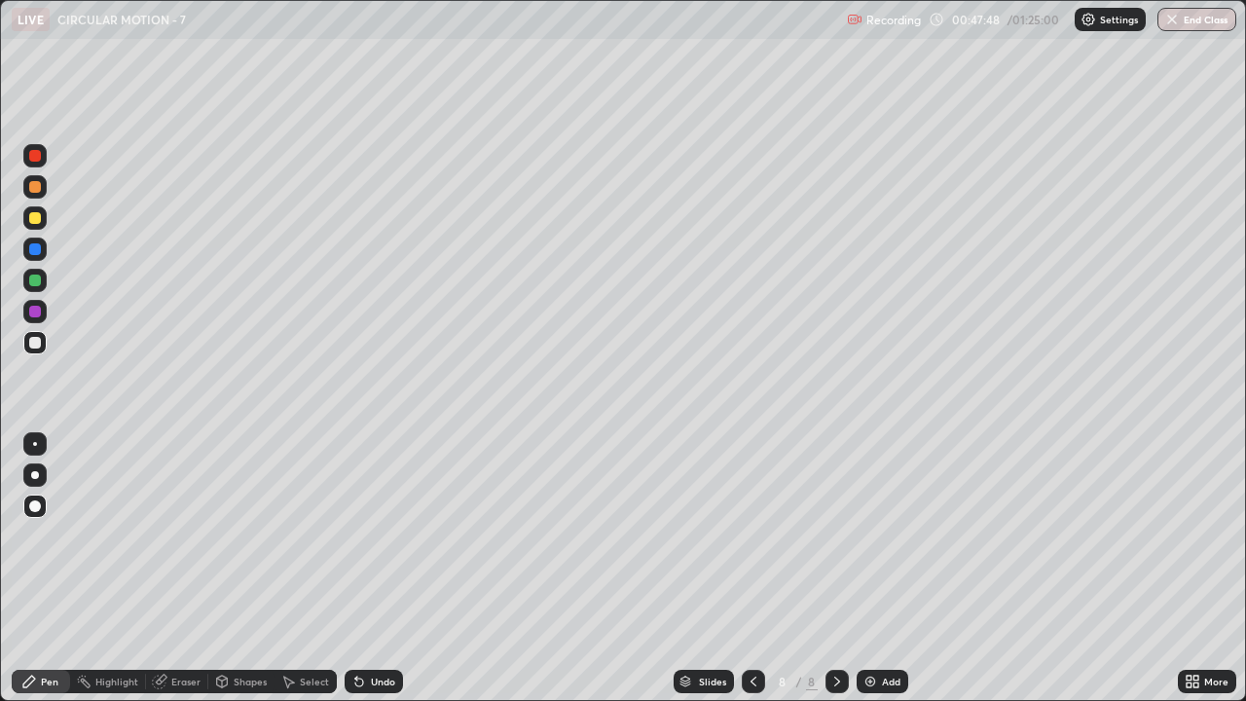
click at [38, 343] on div at bounding box center [35, 343] width 12 height 12
click at [40, 186] on div at bounding box center [35, 187] width 12 height 12
click at [39, 280] on div at bounding box center [35, 280] width 12 height 12
click at [37, 343] on div at bounding box center [35, 343] width 12 height 12
click at [882, 568] on div "Add" at bounding box center [891, 681] width 18 height 10
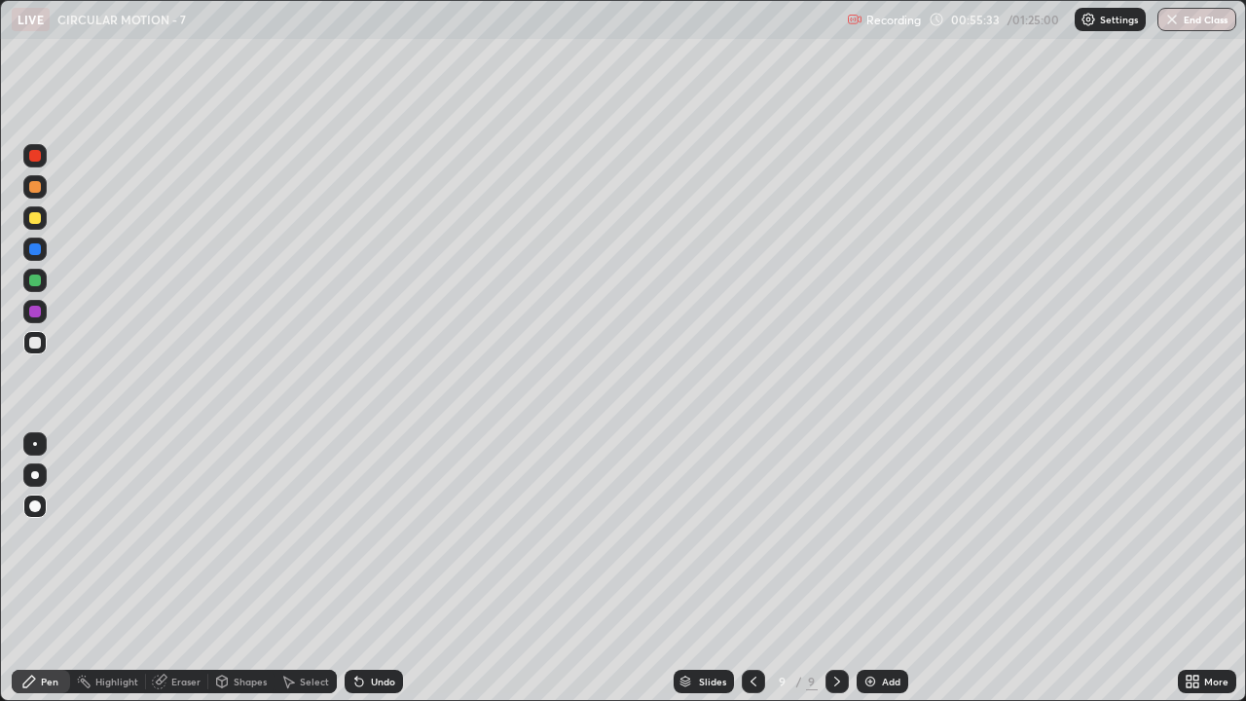
click at [253, 568] on div "Shapes" at bounding box center [241, 680] width 66 height 23
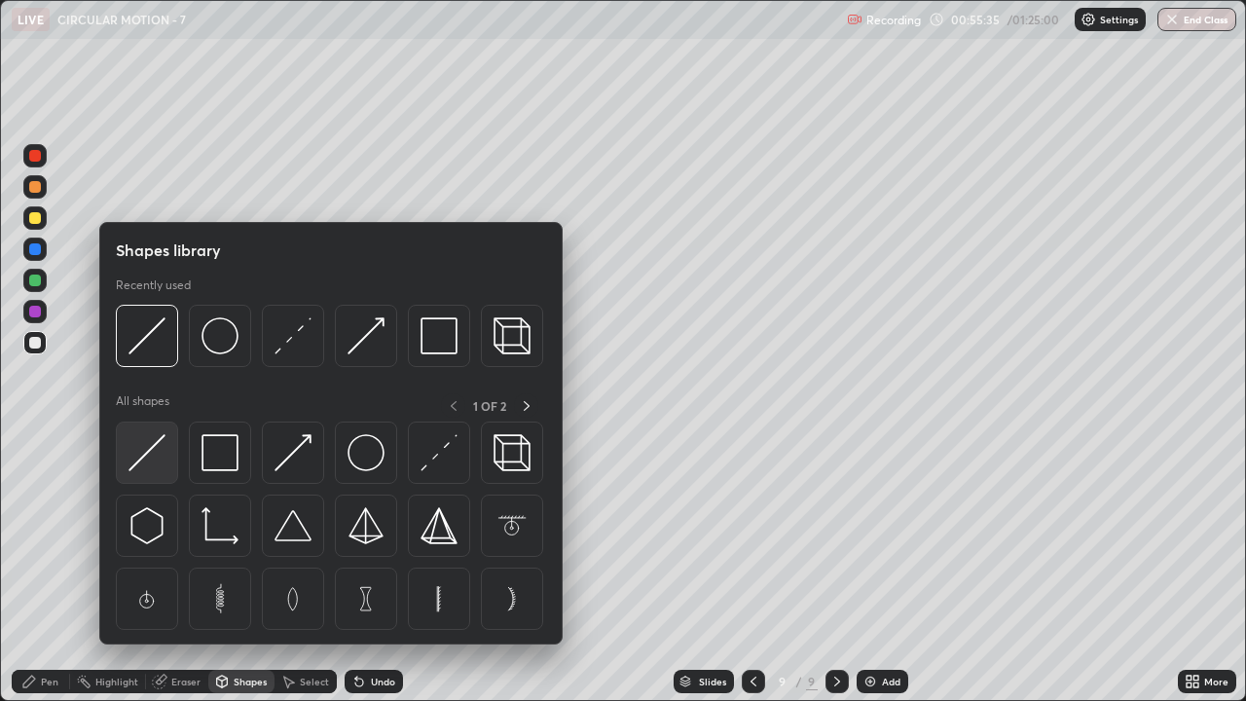
click at [160, 448] on img at bounding box center [146, 452] width 37 height 37
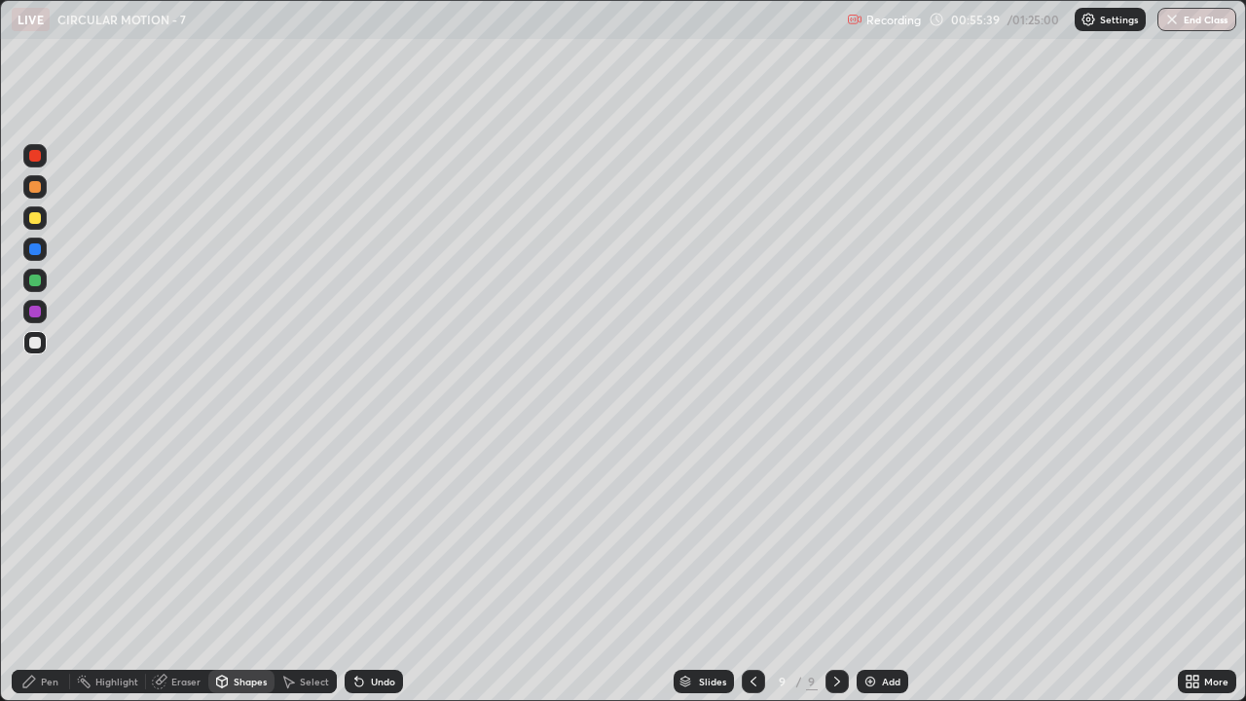
click at [42, 343] on div at bounding box center [34, 342] width 23 height 23
click at [45, 568] on div "Pen" at bounding box center [41, 680] width 58 height 23
click at [39, 285] on div at bounding box center [34, 280] width 23 height 23
click at [193, 568] on div "Eraser" at bounding box center [185, 681] width 29 height 10
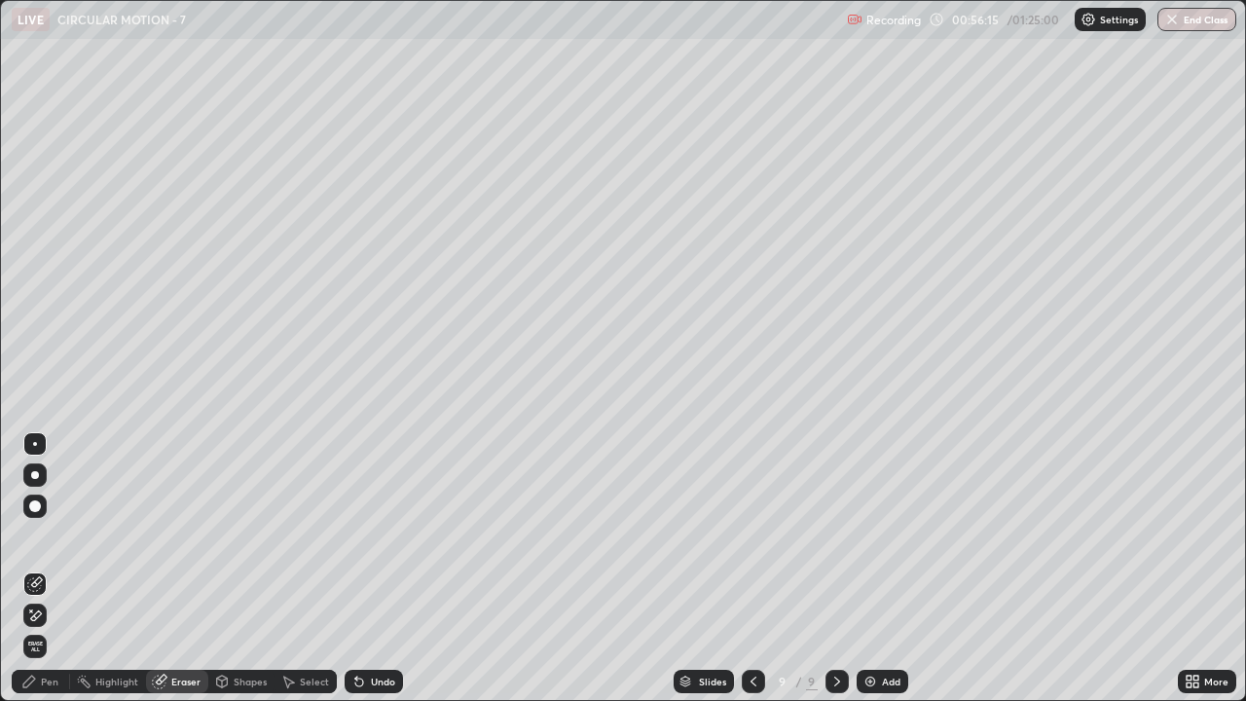
click at [49, 568] on div "Pen" at bounding box center [50, 681] width 18 height 10
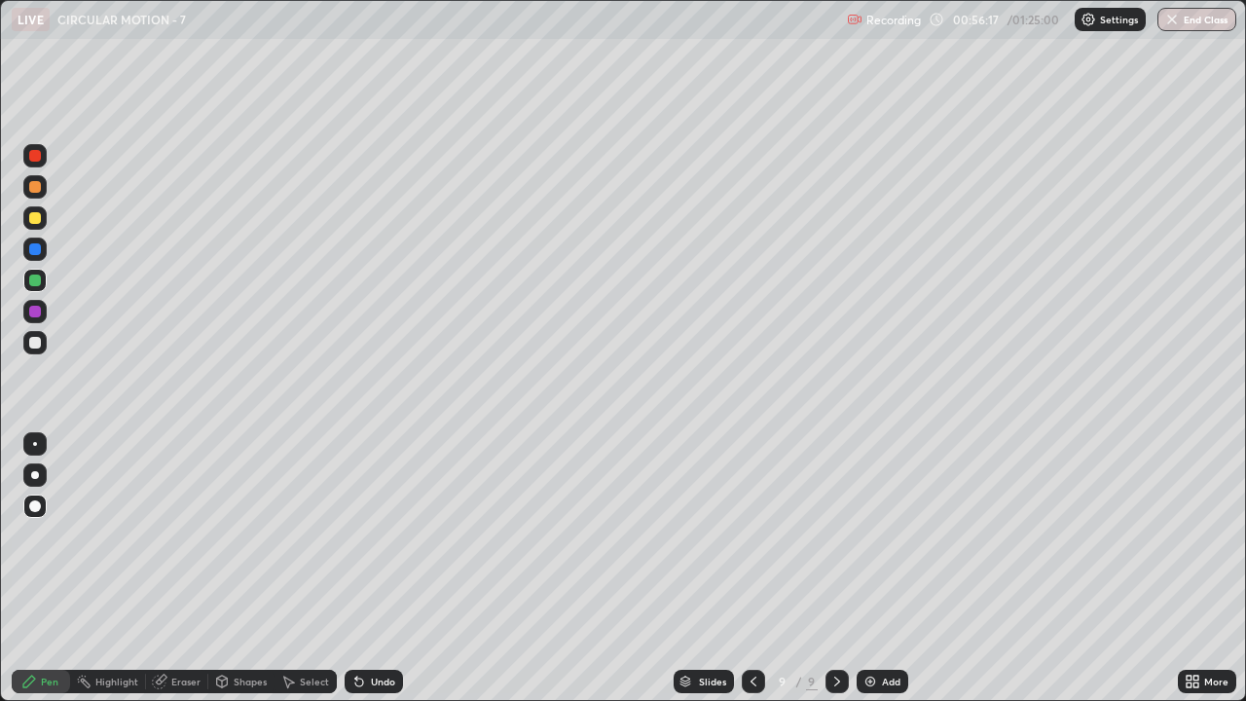
click at [37, 161] on div at bounding box center [35, 156] width 12 height 12
click at [234, 568] on div "Shapes" at bounding box center [250, 681] width 33 height 10
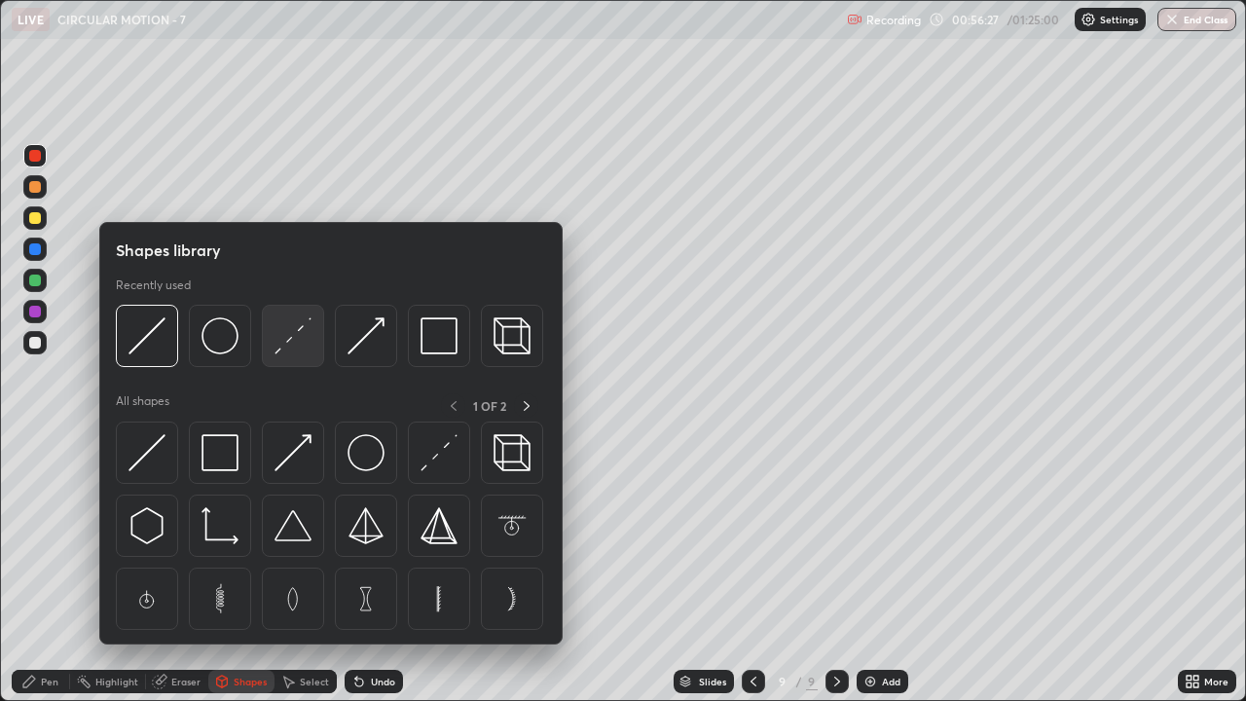
click at [289, 348] on img at bounding box center [292, 335] width 37 height 37
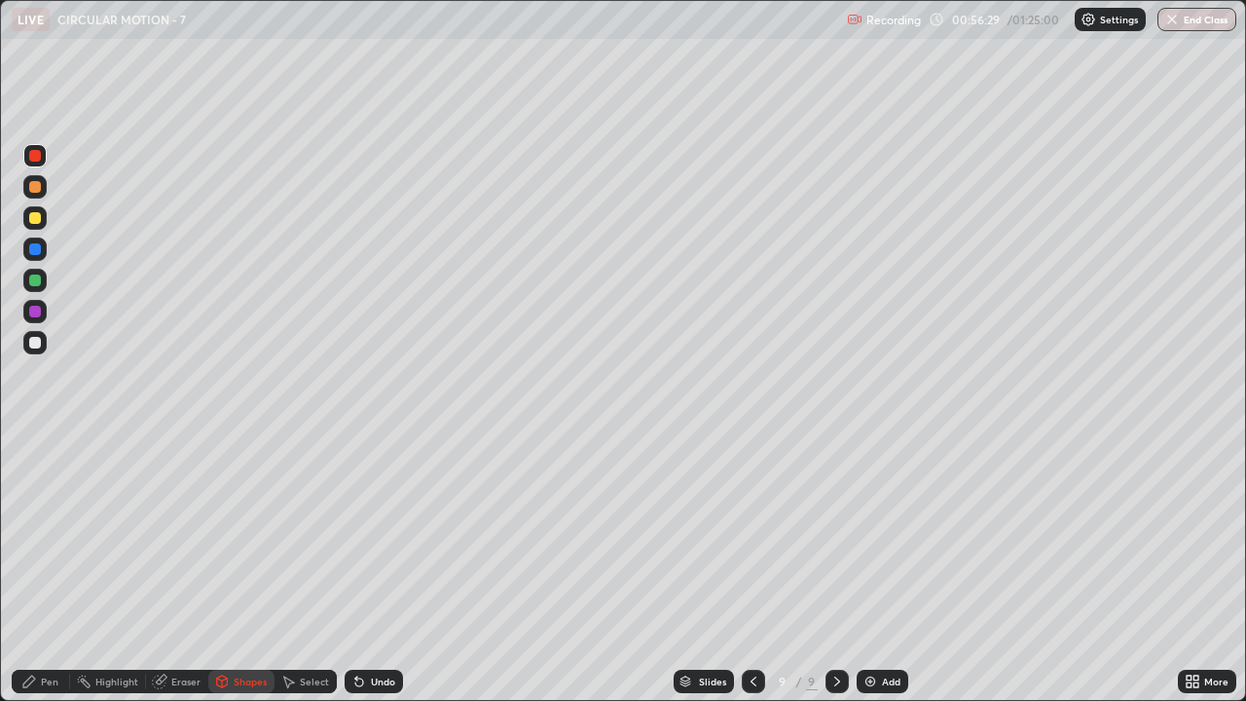
click at [37, 339] on div at bounding box center [35, 343] width 12 height 12
click at [36, 342] on div at bounding box center [35, 343] width 12 height 12
click at [34, 568] on icon at bounding box center [29, 681] width 16 height 16
click at [36, 280] on div at bounding box center [35, 280] width 12 height 12
click at [39, 252] on div at bounding box center [35, 249] width 12 height 12
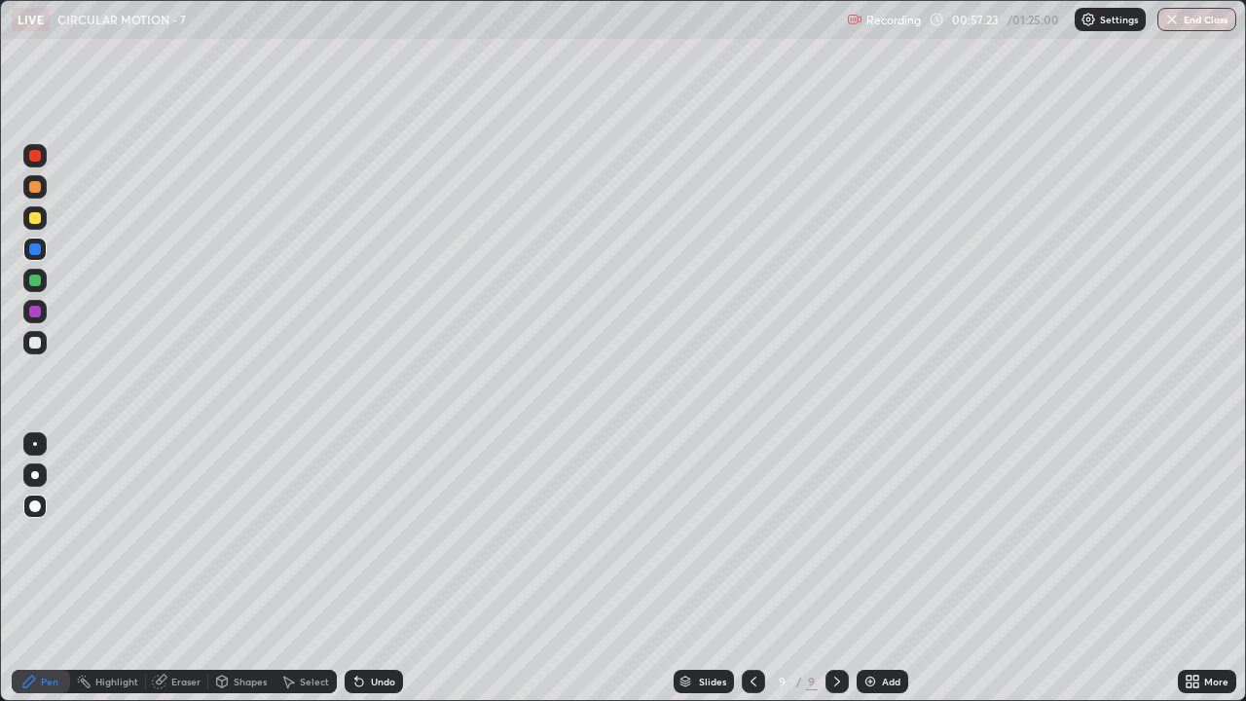
click at [38, 190] on div at bounding box center [35, 187] width 12 height 12
click at [185, 568] on div "Eraser" at bounding box center [185, 681] width 29 height 10
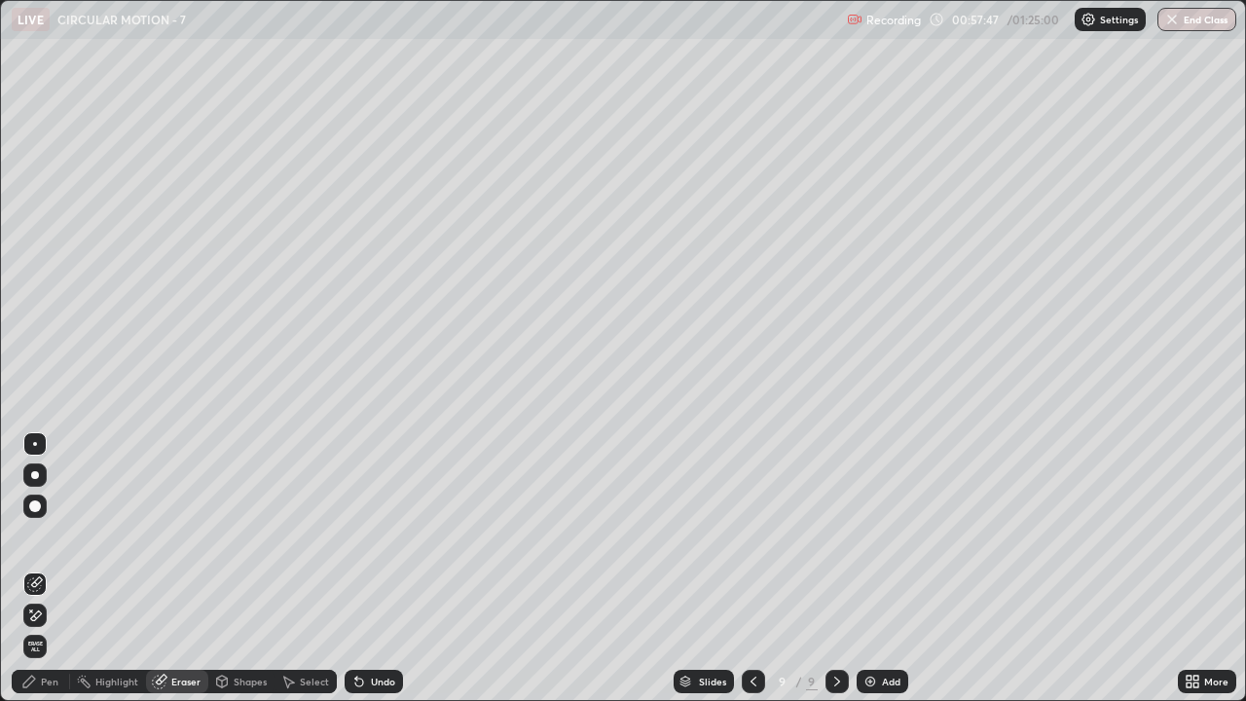
click at [36, 568] on icon at bounding box center [29, 681] width 16 height 16
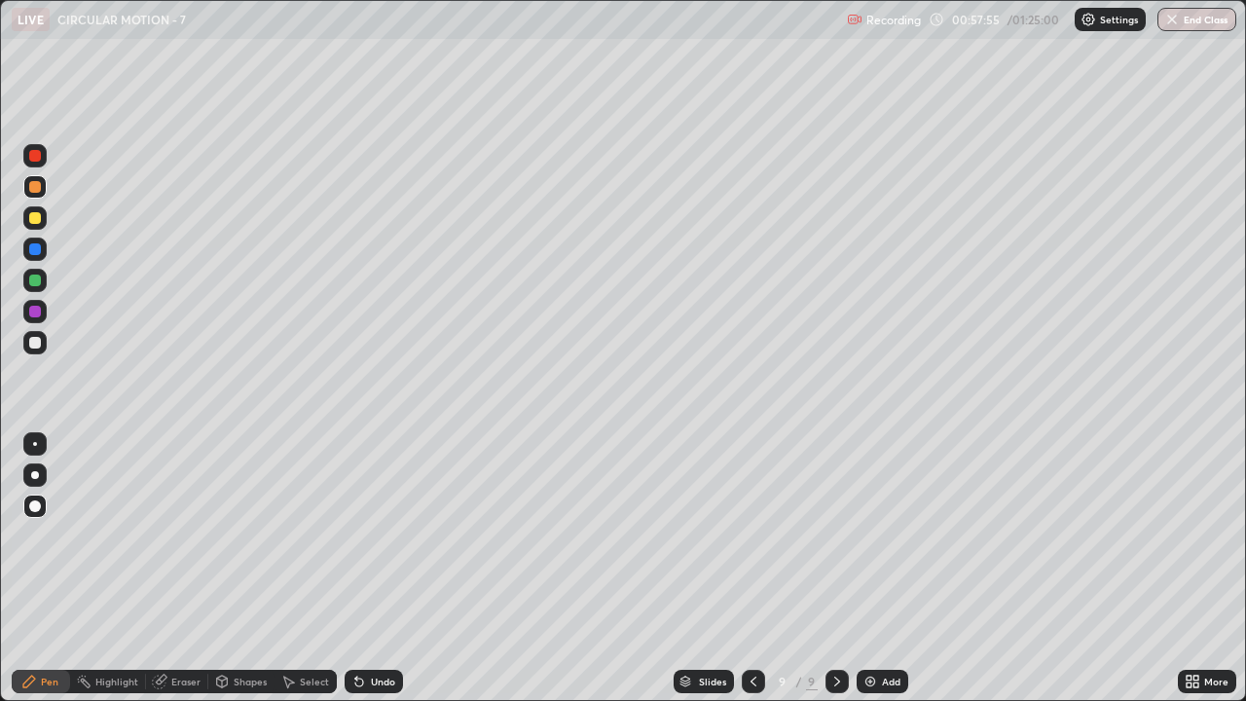
click at [172, 568] on div "Eraser" at bounding box center [185, 681] width 29 height 10
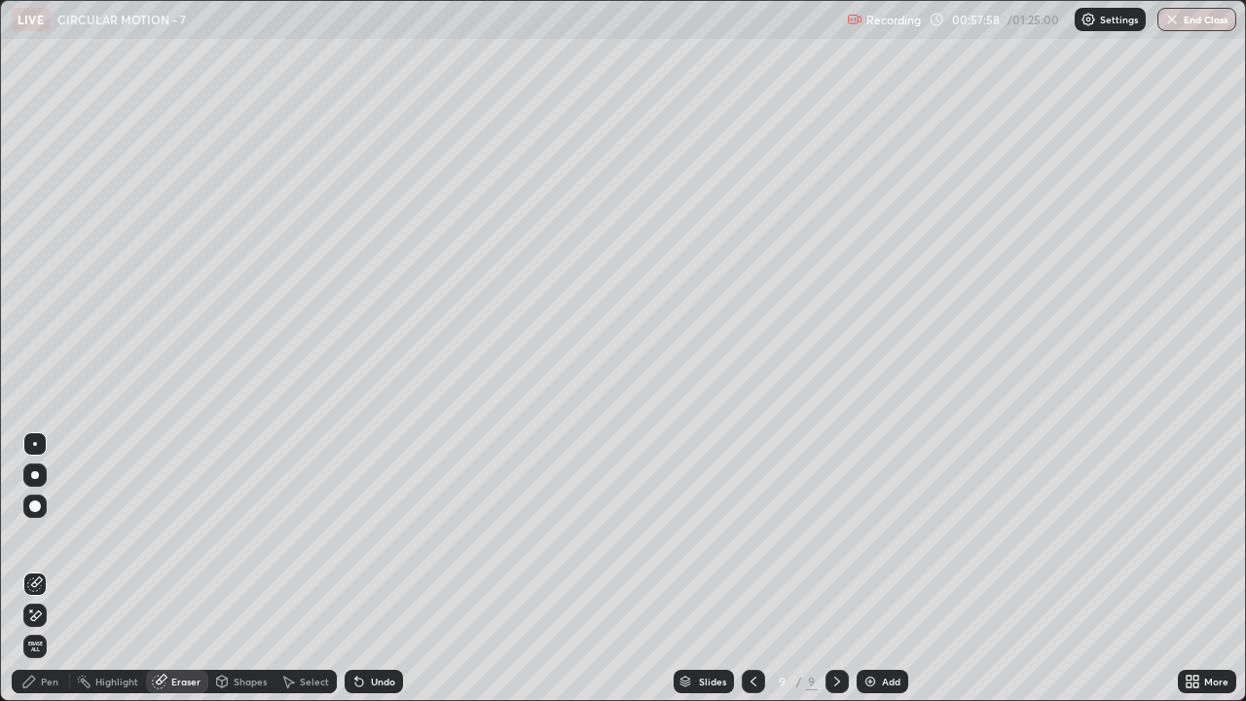
click at [42, 568] on div "Pen" at bounding box center [41, 680] width 58 height 23
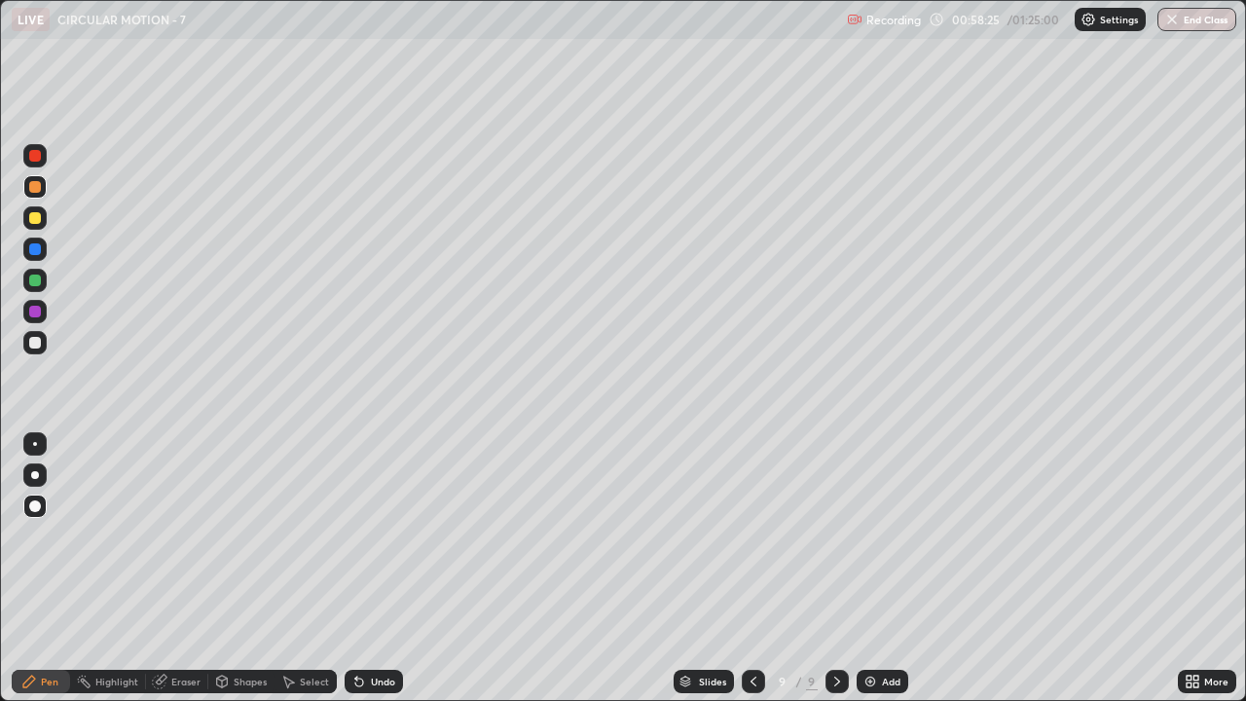
click at [43, 281] on div at bounding box center [34, 280] width 23 height 23
click at [41, 195] on div at bounding box center [34, 186] width 23 height 23
click at [36, 219] on div at bounding box center [35, 218] width 12 height 12
click at [36, 280] on div at bounding box center [35, 280] width 12 height 12
click at [40, 341] on div at bounding box center [35, 343] width 12 height 12
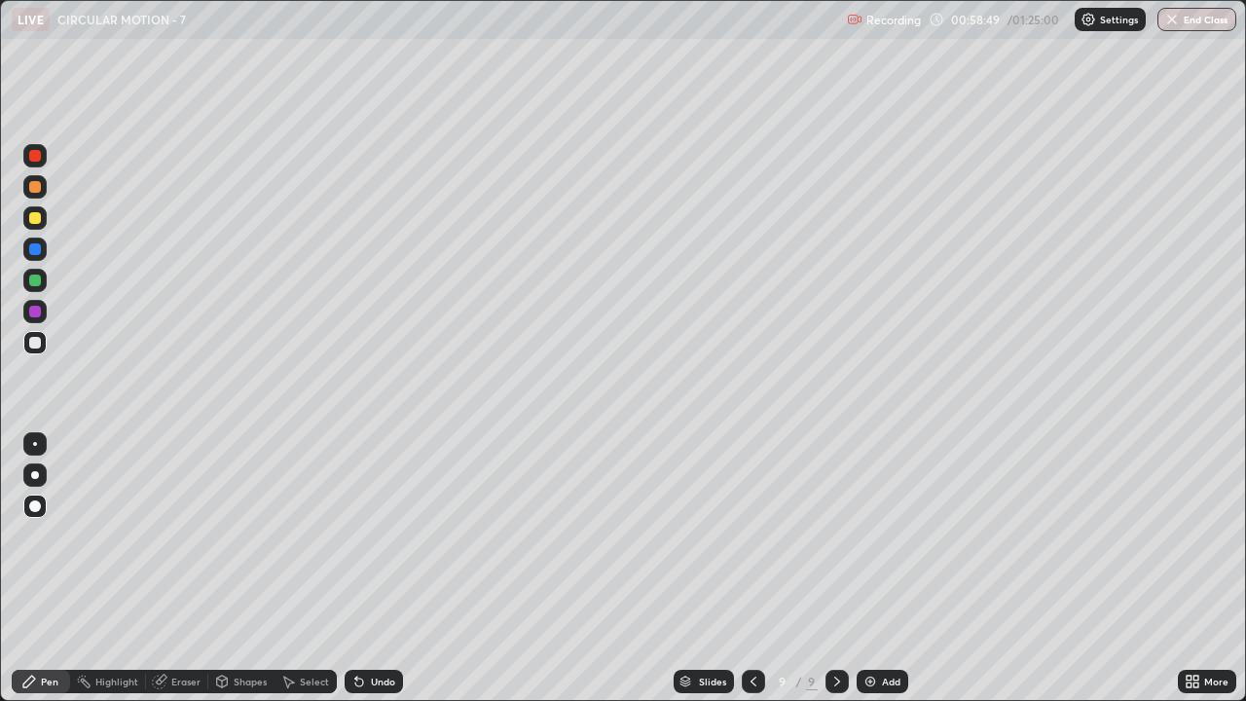
click at [304, 568] on div "Select" at bounding box center [314, 681] width 29 height 10
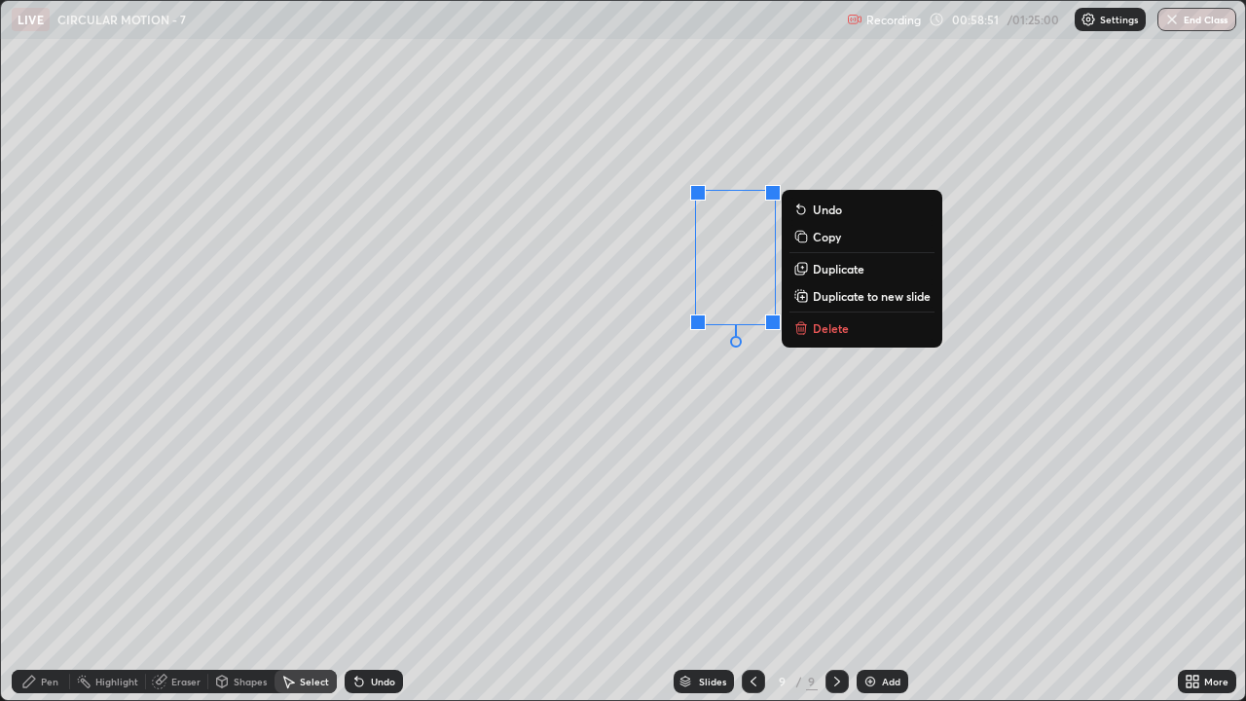
click at [879, 331] on button "Delete" at bounding box center [861, 327] width 145 height 23
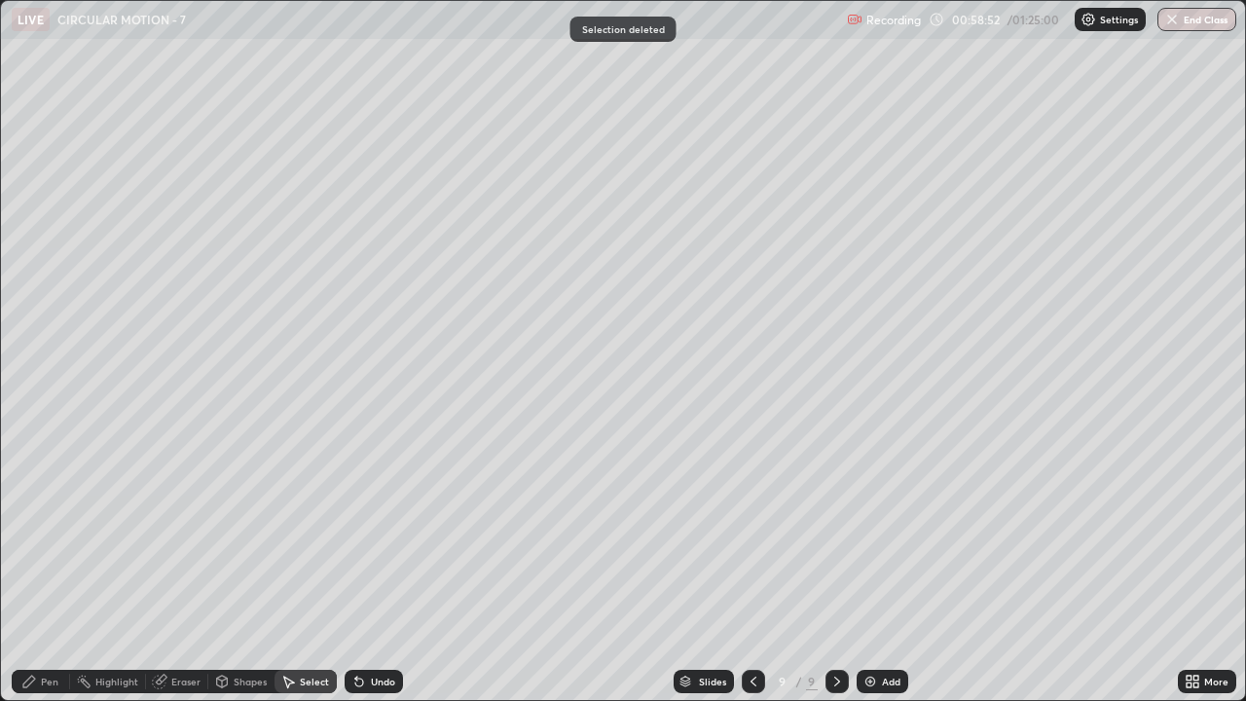
click at [61, 568] on div "Pen" at bounding box center [41, 680] width 58 height 23
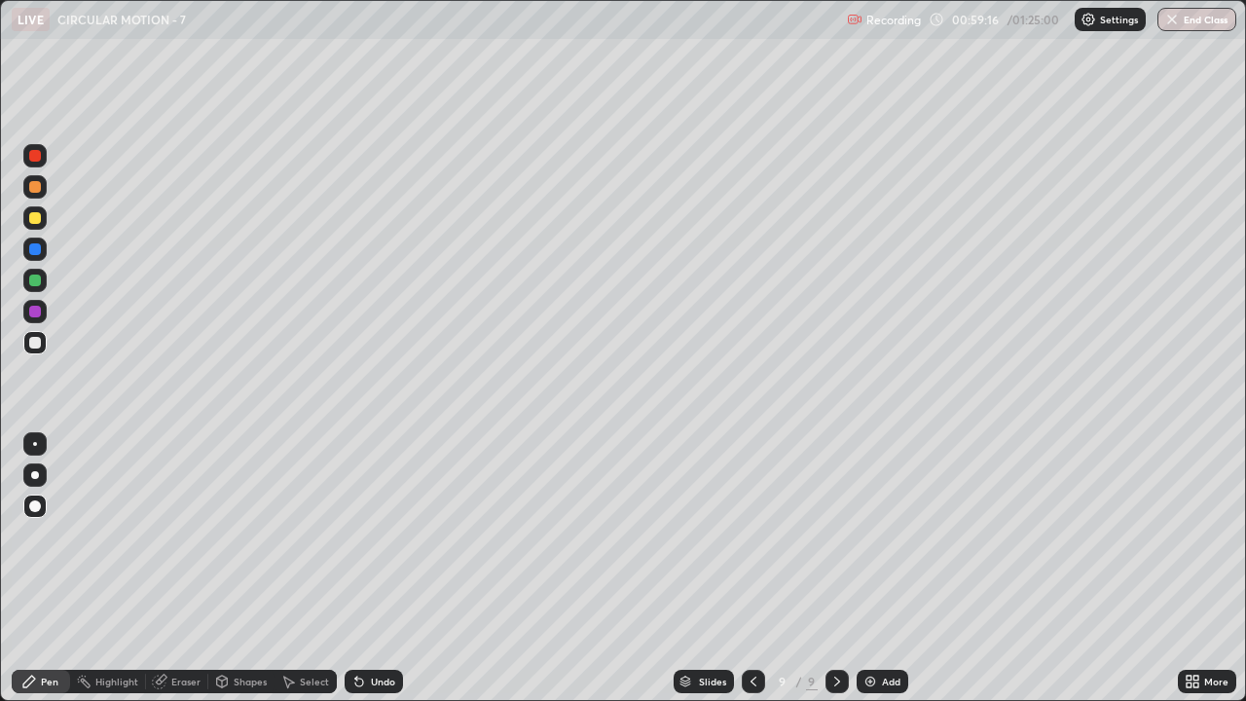
click at [38, 254] on div at bounding box center [35, 249] width 12 height 12
click at [39, 346] on div at bounding box center [35, 343] width 12 height 12
click at [877, 568] on div "Add" at bounding box center [882, 680] width 52 height 23
click at [750, 568] on icon at bounding box center [752, 681] width 6 height 10
click at [835, 568] on icon at bounding box center [837, 681] width 16 height 16
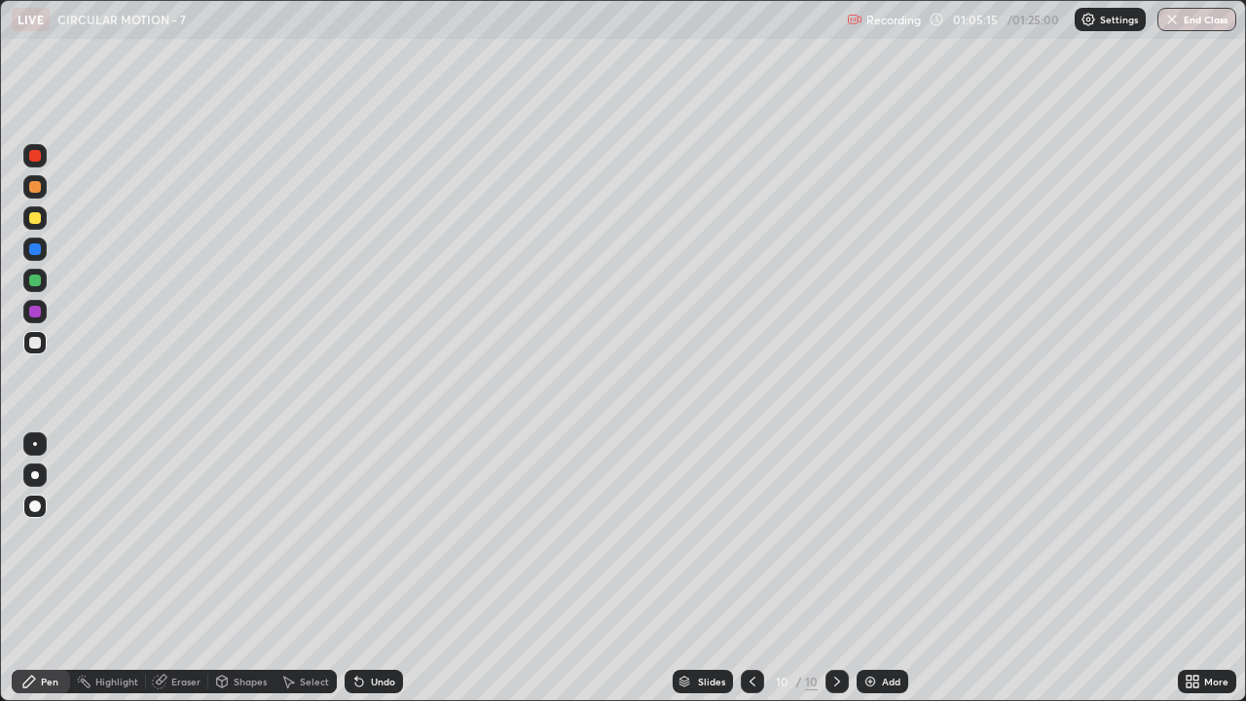
click at [750, 568] on icon at bounding box center [752, 681] width 16 height 16
click at [308, 568] on div "Select" at bounding box center [314, 681] width 29 height 10
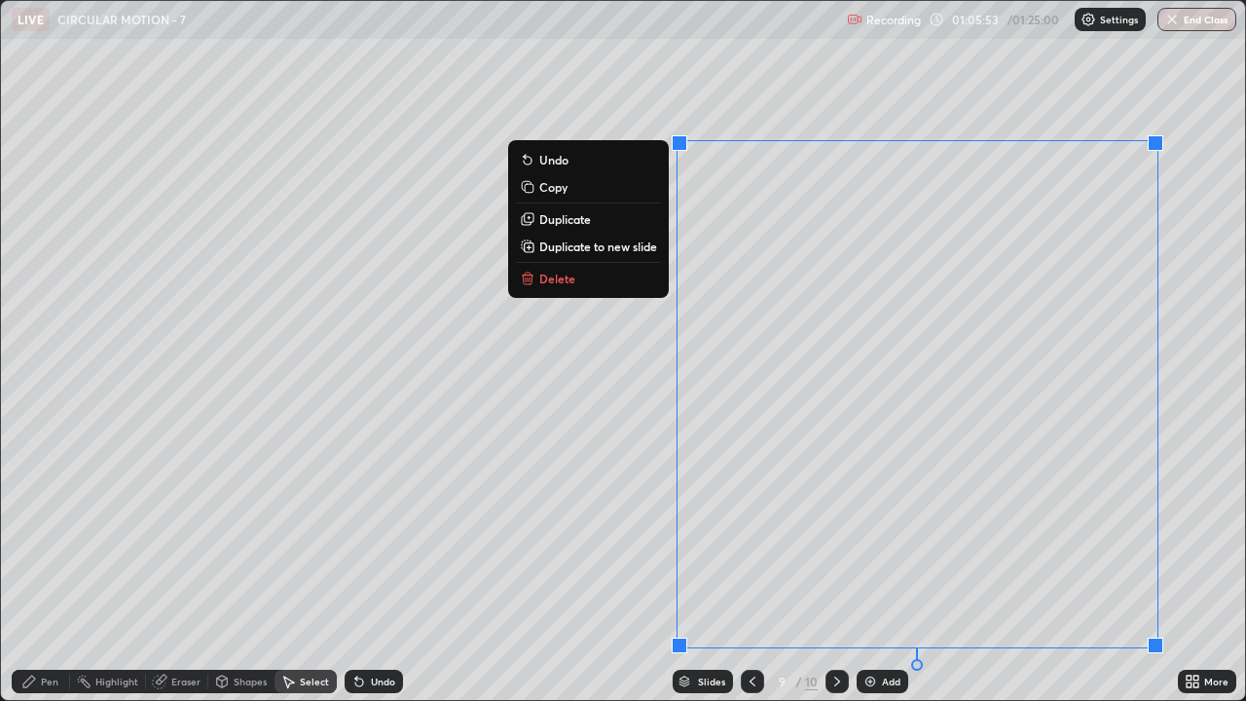
click at [610, 281] on button "Delete" at bounding box center [588, 278] width 145 height 23
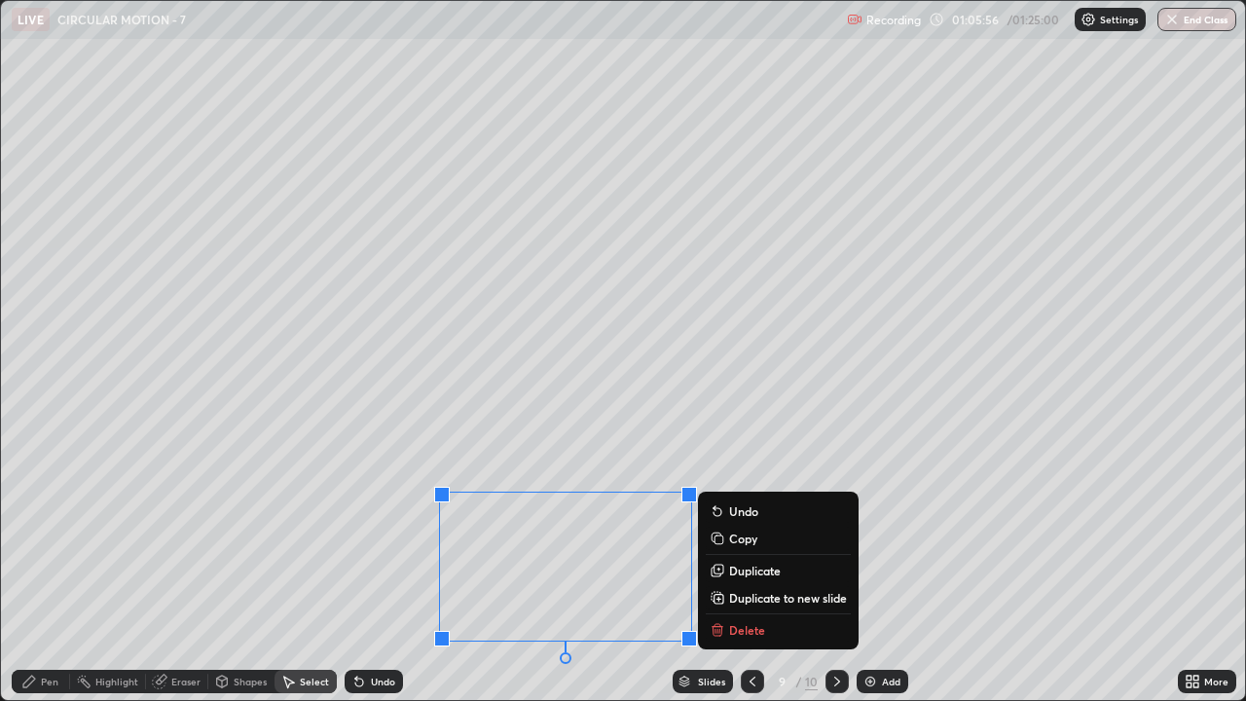
click at [725, 568] on button "Delete" at bounding box center [777, 629] width 145 height 23
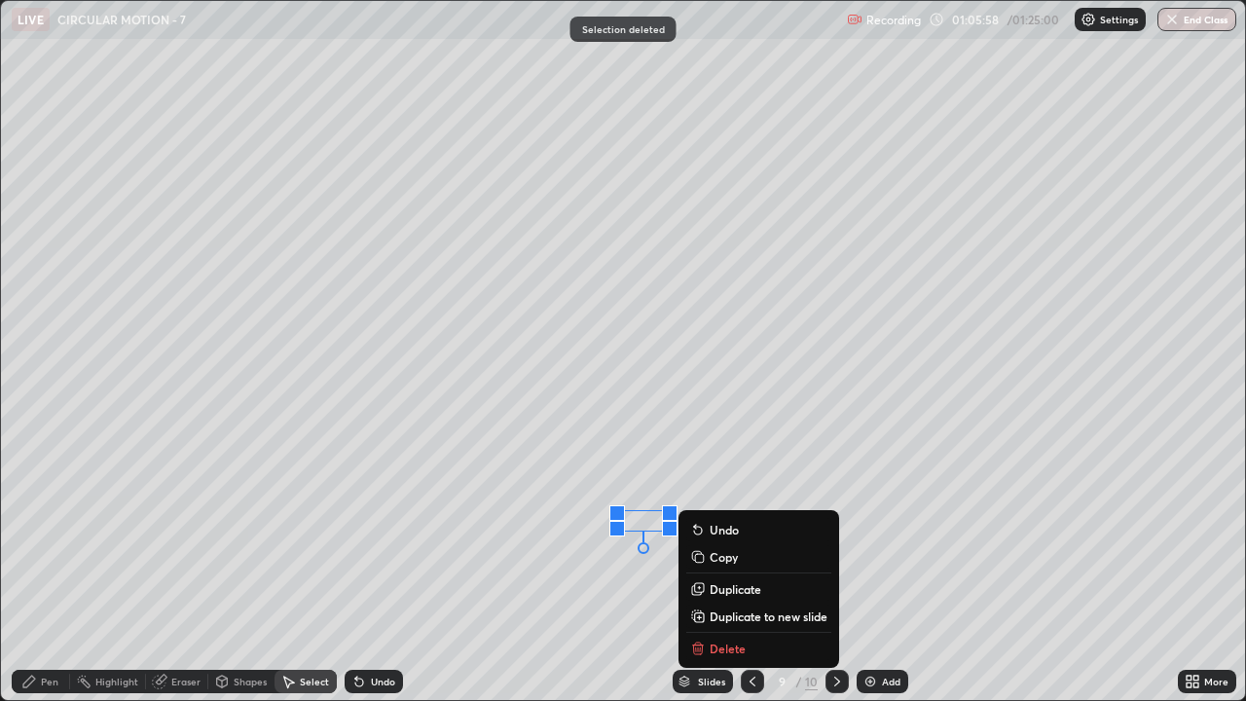
click at [728, 568] on p "Delete" at bounding box center [727, 648] width 36 height 16
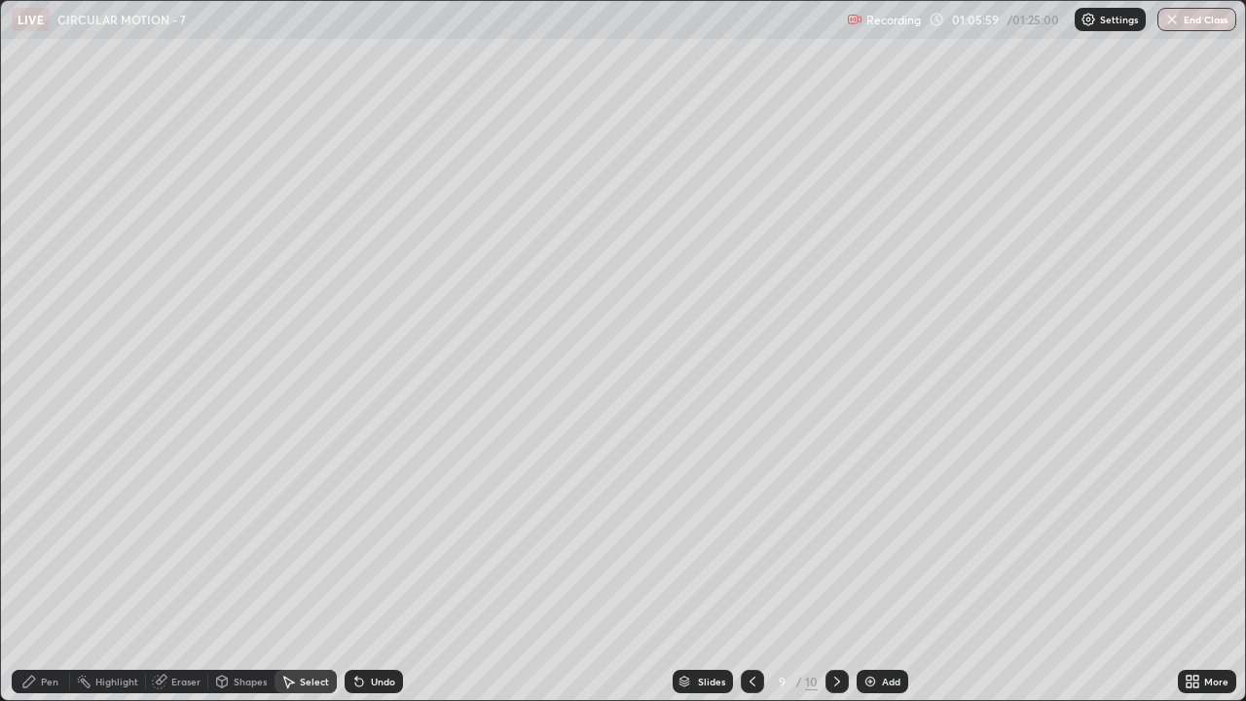
click at [39, 568] on div "Pen" at bounding box center [41, 680] width 58 height 23
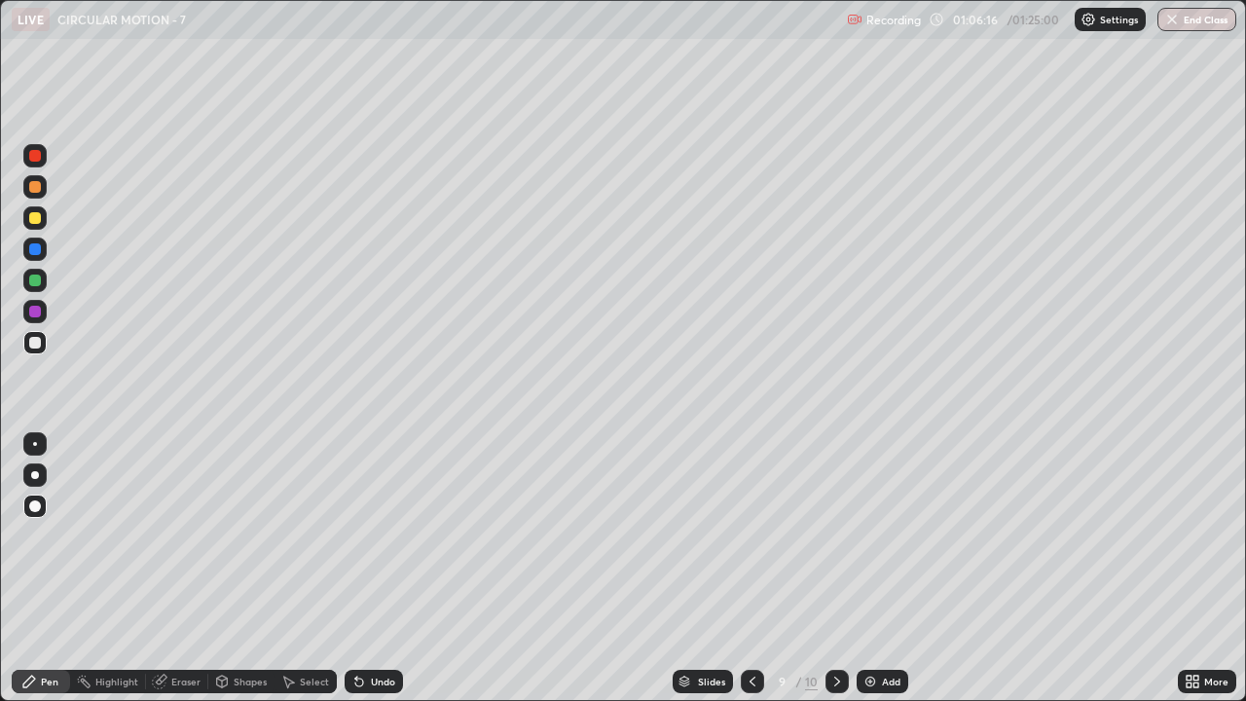
click at [40, 279] on div at bounding box center [35, 280] width 12 height 12
click at [31, 247] on div at bounding box center [35, 249] width 12 height 12
click at [379, 568] on div "Undo" at bounding box center [383, 681] width 24 height 10
click at [375, 568] on div "Undo" at bounding box center [383, 681] width 24 height 10
click at [38, 343] on div at bounding box center [35, 343] width 12 height 12
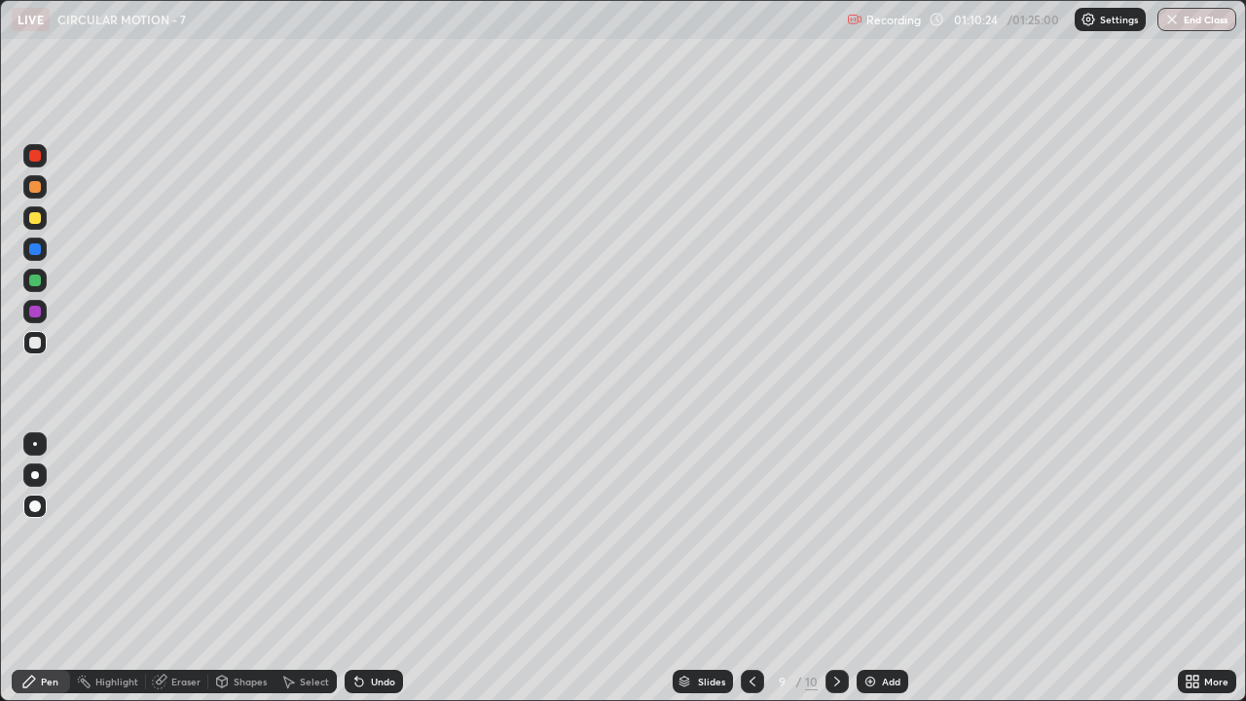
click at [873, 568] on img at bounding box center [870, 681] width 16 height 16
click at [367, 568] on div "Undo" at bounding box center [373, 680] width 58 height 23
click at [388, 568] on div "Undo" at bounding box center [373, 680] width 58 height 23
click at [377, 568] on div "Undo" at bounding box center [383, 681] width 24 height 10
click at [884, 568] on div "Add" at bounding box center [891, 681] width 18 height 10
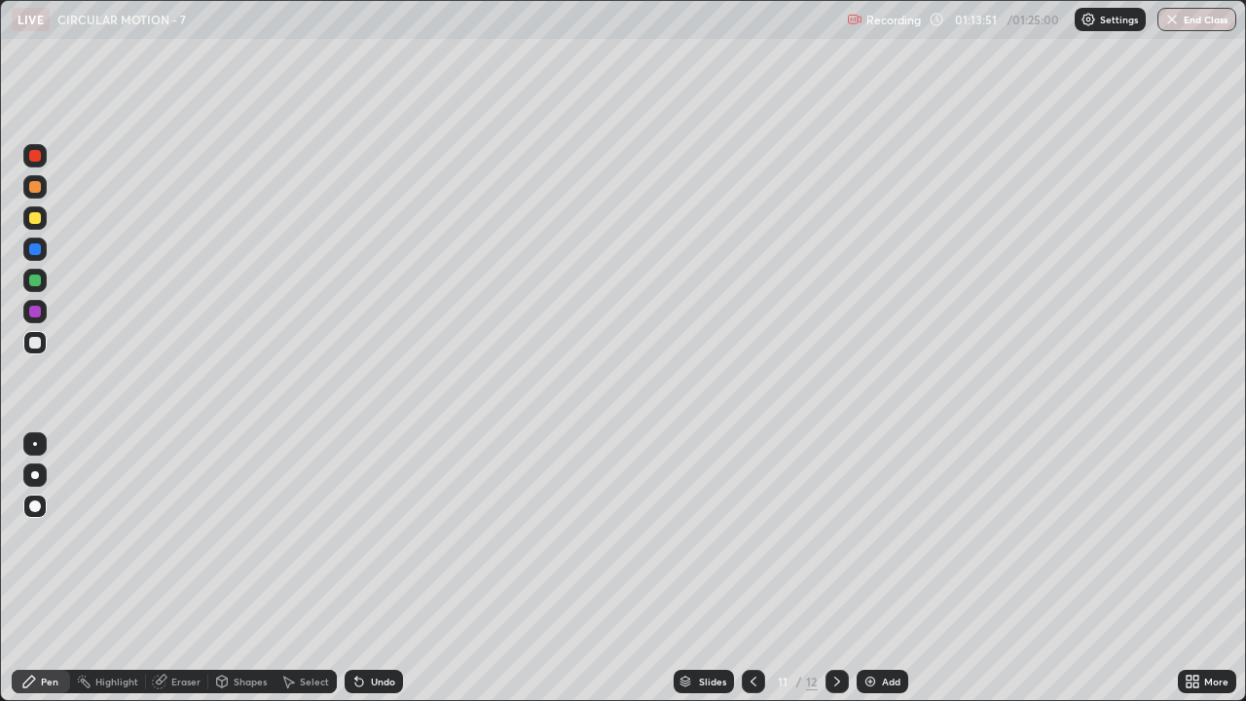
click at [43, 281] on div at bounding box center [34, 280] width 23 height 23
click at [40, 160] on div at bounding box center [35, 156] width 12 height 12
click at [44, 283] on div at bounding box center [34, 280] width 23 height 23
click at [35, 159] on div at bounding box center [35, 156] width 12 height 12
click at [42, 189] on div at bounding box center [34, 186] width 23 height 23
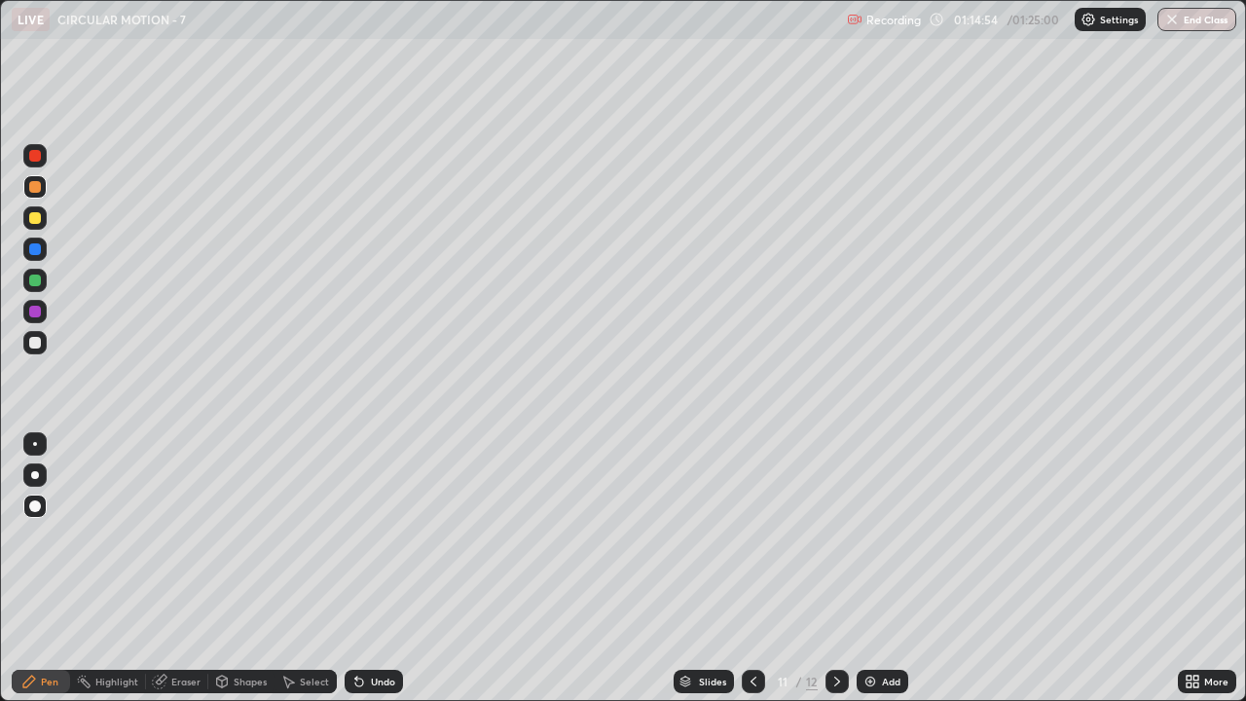
click at [40, 155] on div at bounding box center [35, 156] width 12 height 12
click at [42, 249] on div at bounding box center [34, 248] width 23 height 23
click at [43, 312] on div at bounding box center [34, 311] width 23 height 23
click at [39, 342] on div at bounding box center [35, 343] width 12 height 12
click at [34, 195] on div at bounding box center [34, 186] width 23 height 23
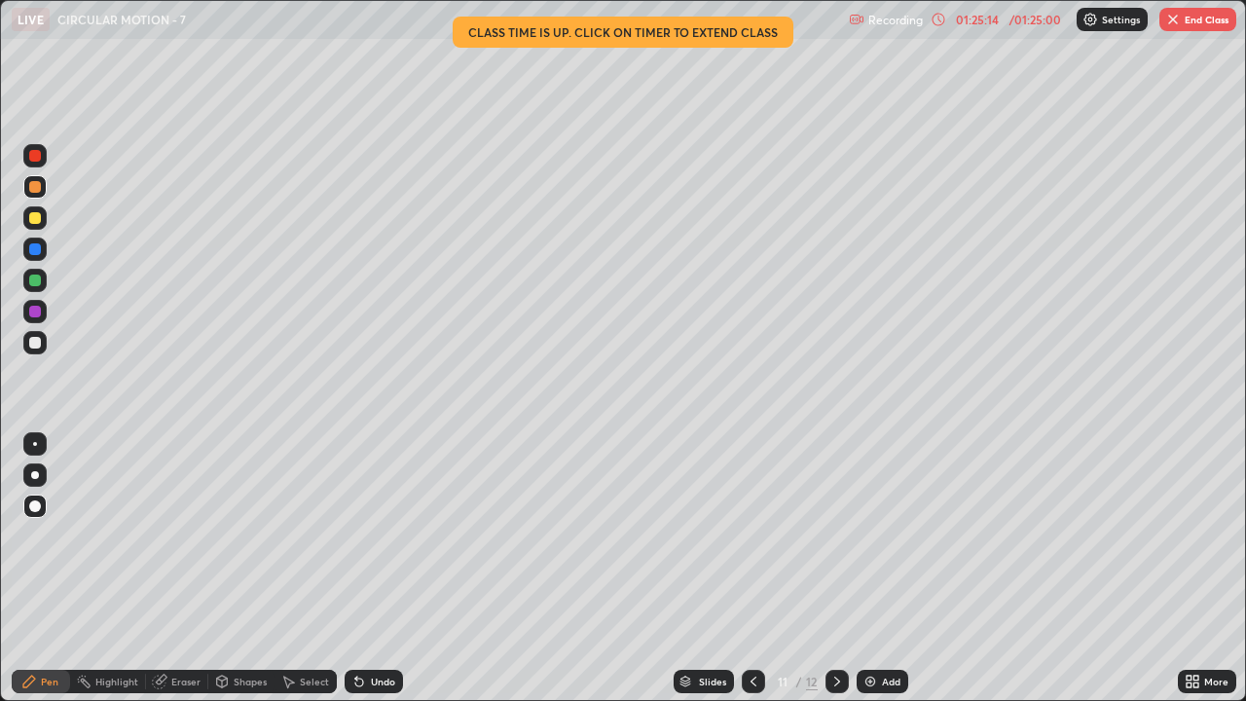
click at [1187, 18] on button "End Class" at bounding box center [1197, 19] width 77 height 23
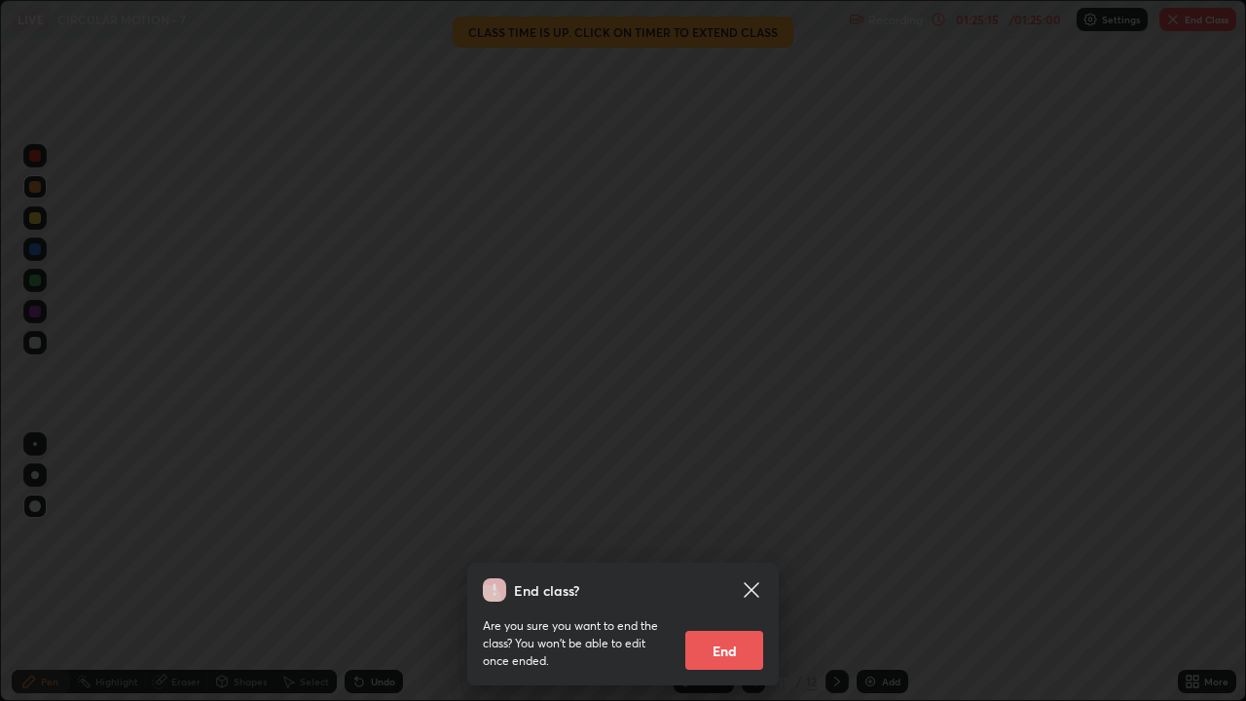
click at [724, 568] on button "End" at bounding box center [724, 650] width 78 height 39
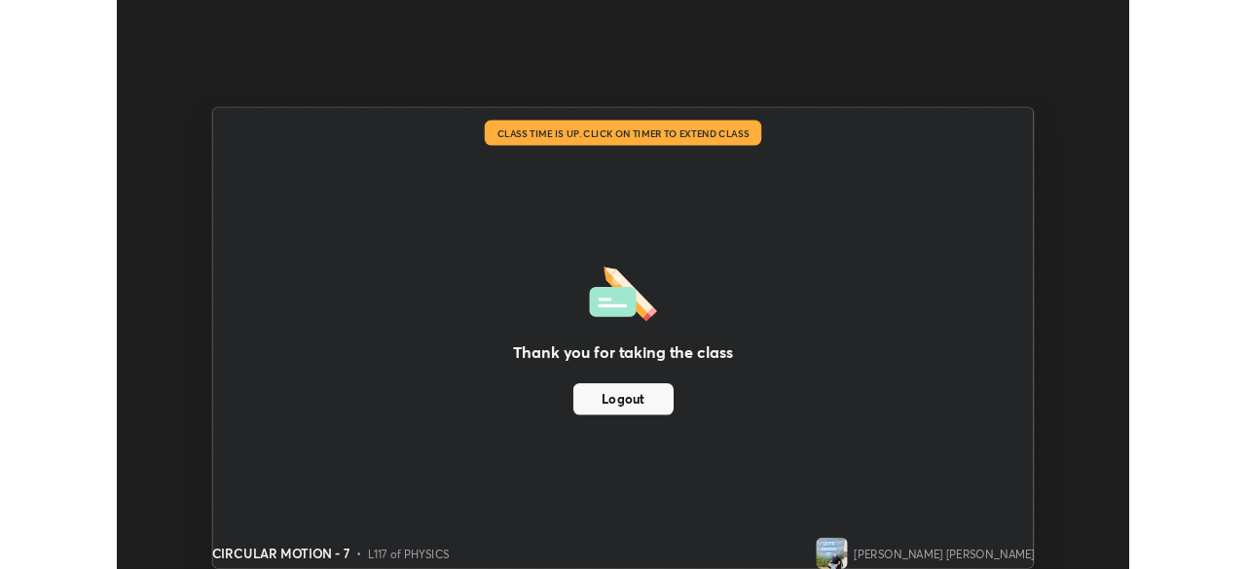
scroll to position [96736, 96059]
